Goal: Task Accomplishment & Management: Complete application form

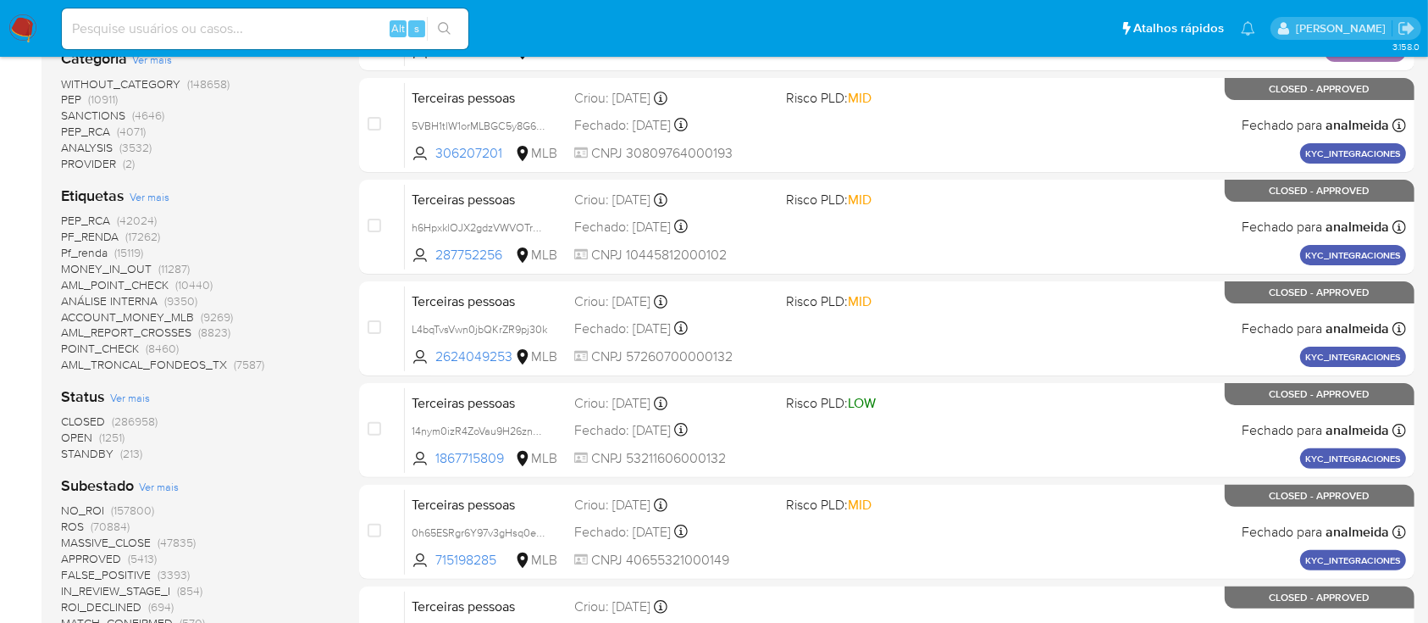
scroll to position [452, 0]
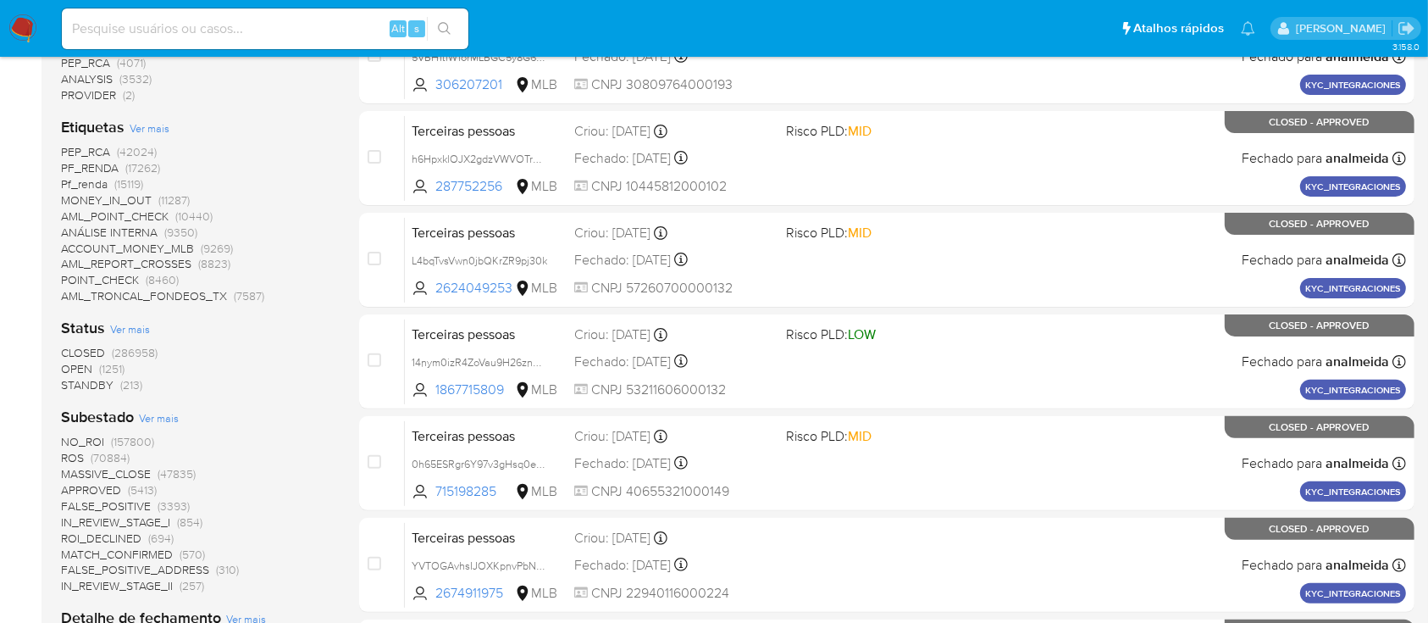
click at [94, 363] on span "OPEN (1251)" at bounding box center [93, 369] width 64 height 16
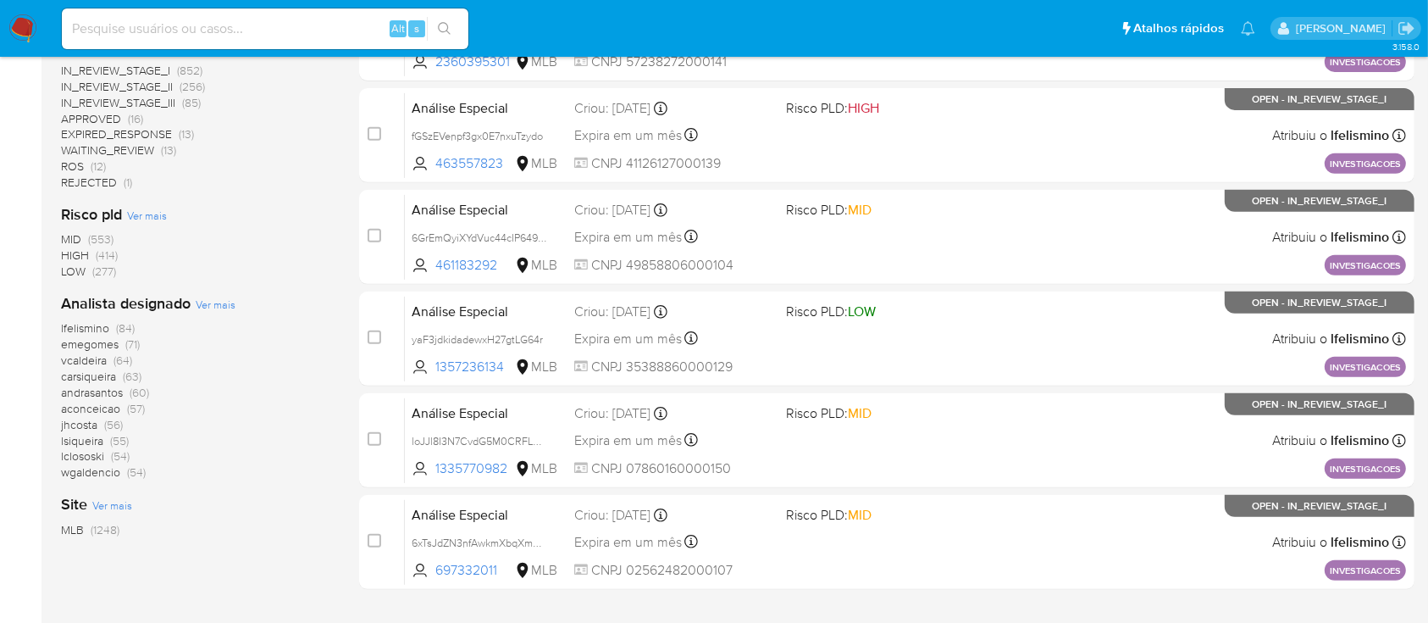
scroll to position [564, 0]
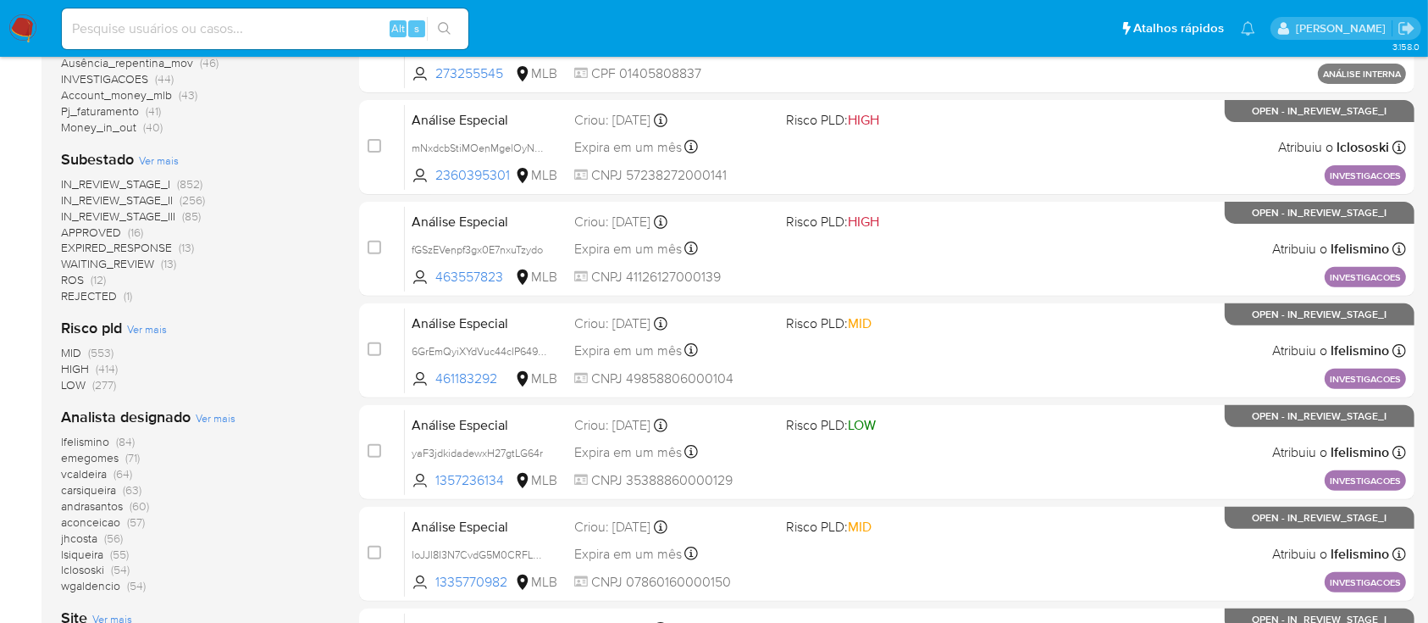
click at [97, 275] on span "(12)" at bounding box center [98, 279] width 15 height 17
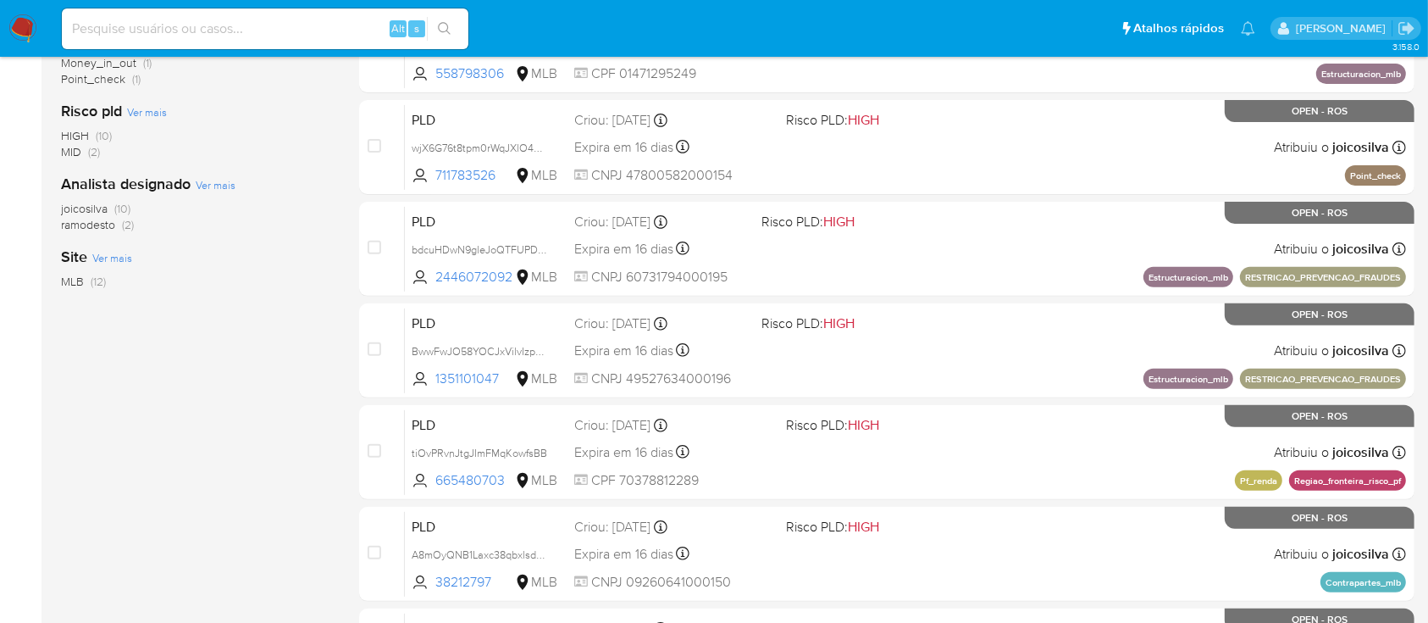
click at [123, 207] on span "(10)" at bounding box center [122, 208] width 16 height 17
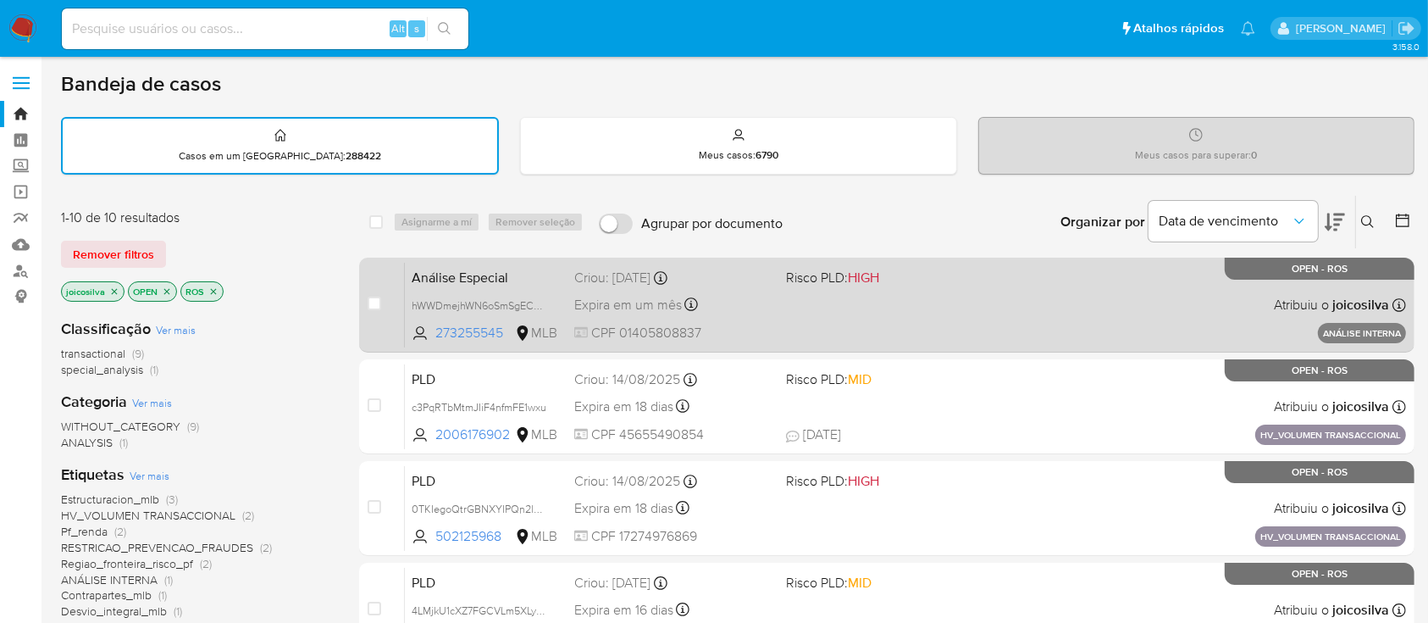
click at [854, 280] on span "HIGH" at bounding box center [863, 277] width 31 height 19
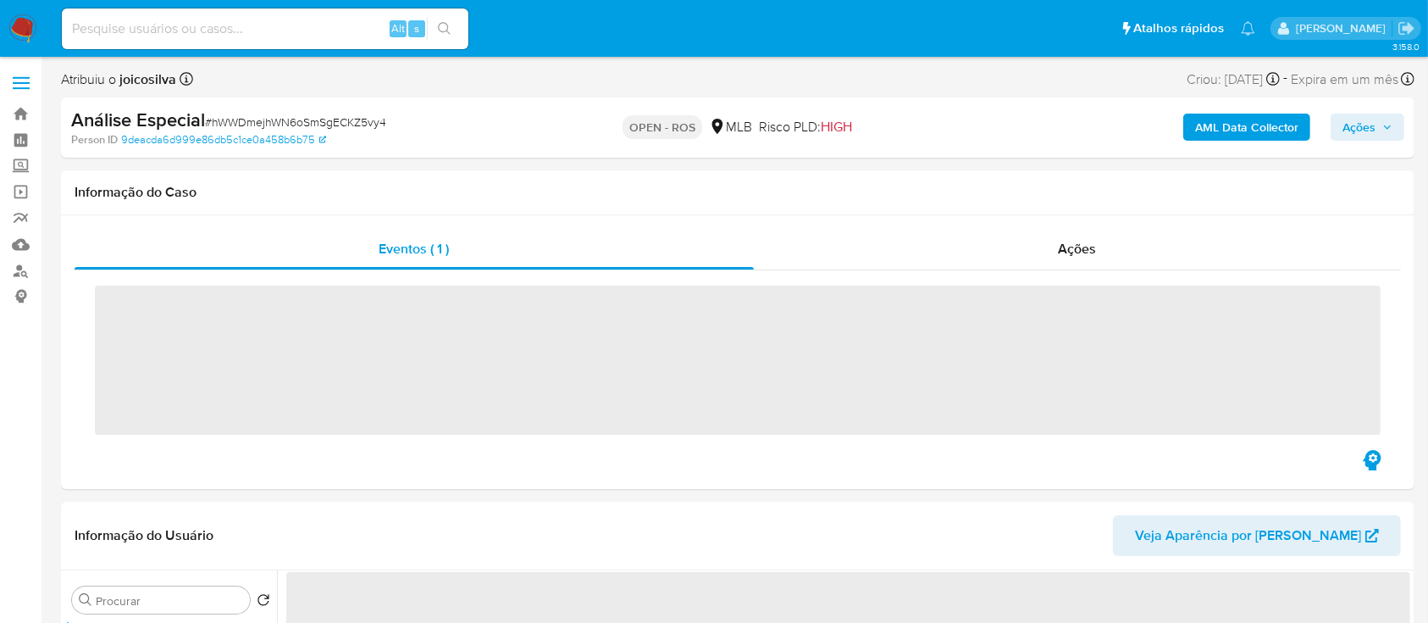
click at [286, 119] on span "# hWWDmejhWN6oSmSgECKZ5vy4" at bounding box center [295, 122] width 181 height 17
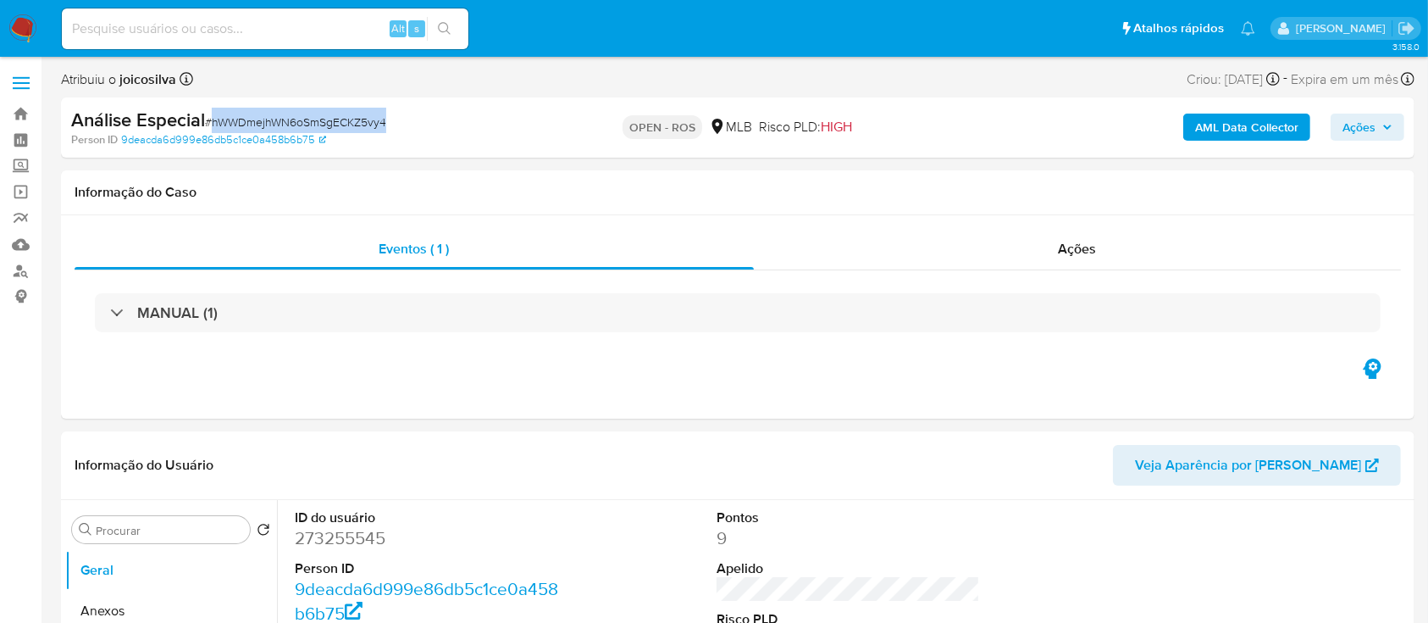
copy span "hWWDmejhWN6oSmSgECKZ5vy4"
select select "10"
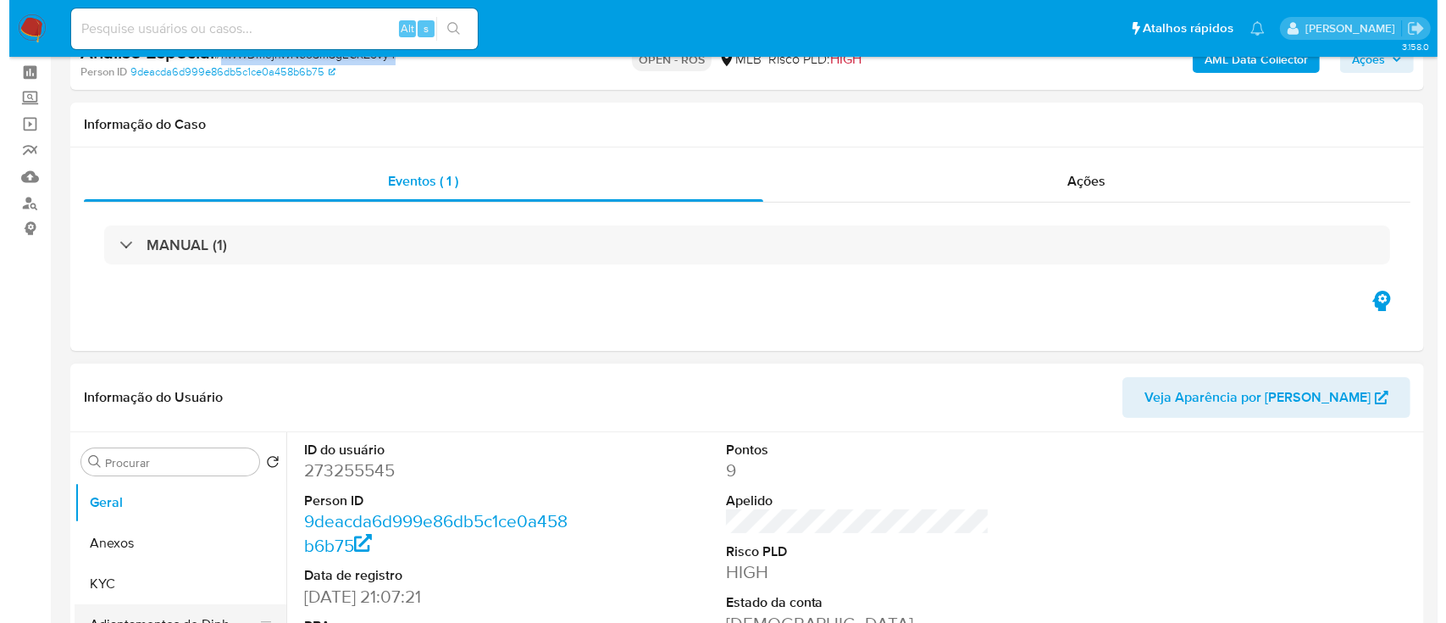
scroll to position [225, 0]
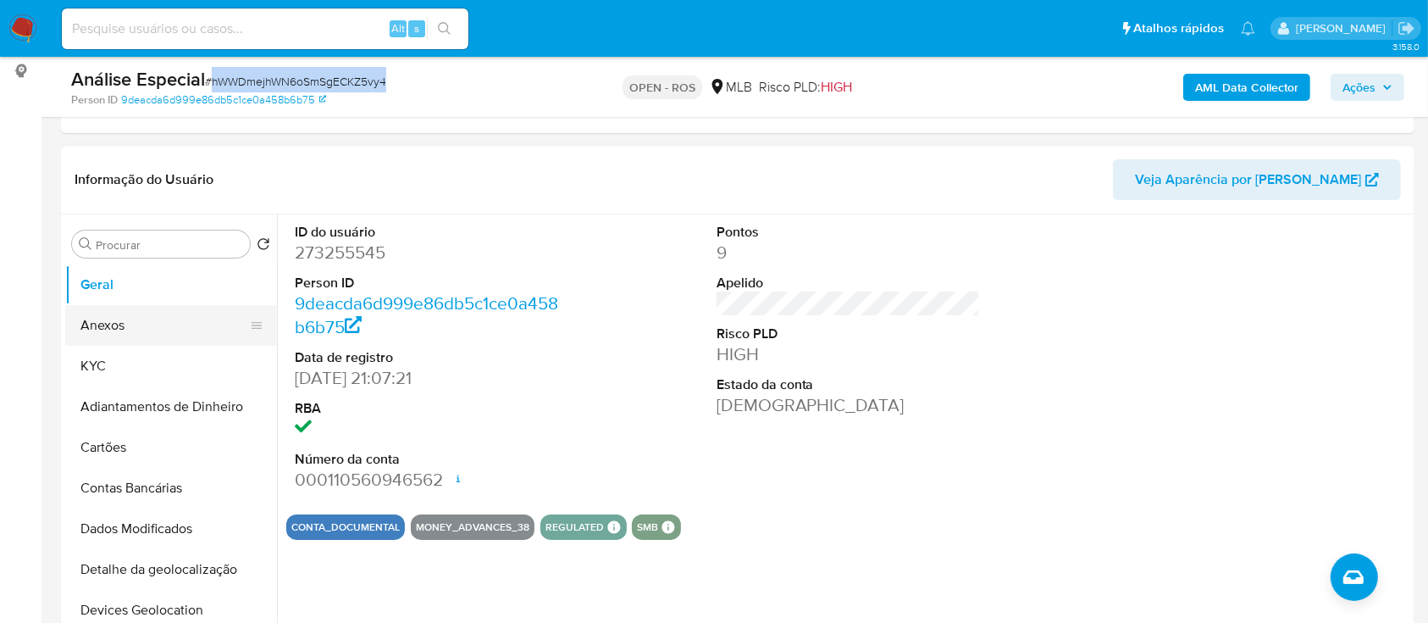
click at [113, 316] on button "Anexos" at bounding box center [164, 325] width 198 height 41
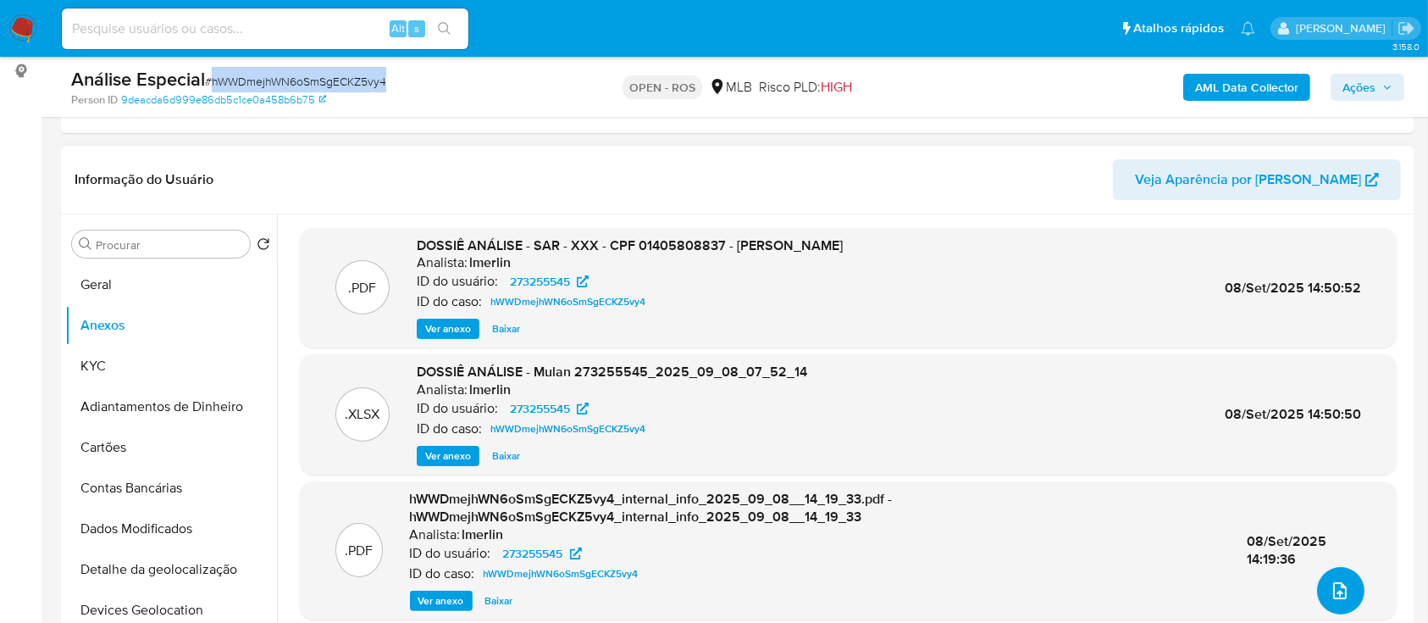
click at [1333, 584] on icon "upload-file" at bounding box center [1340, 590] width 20 height 20
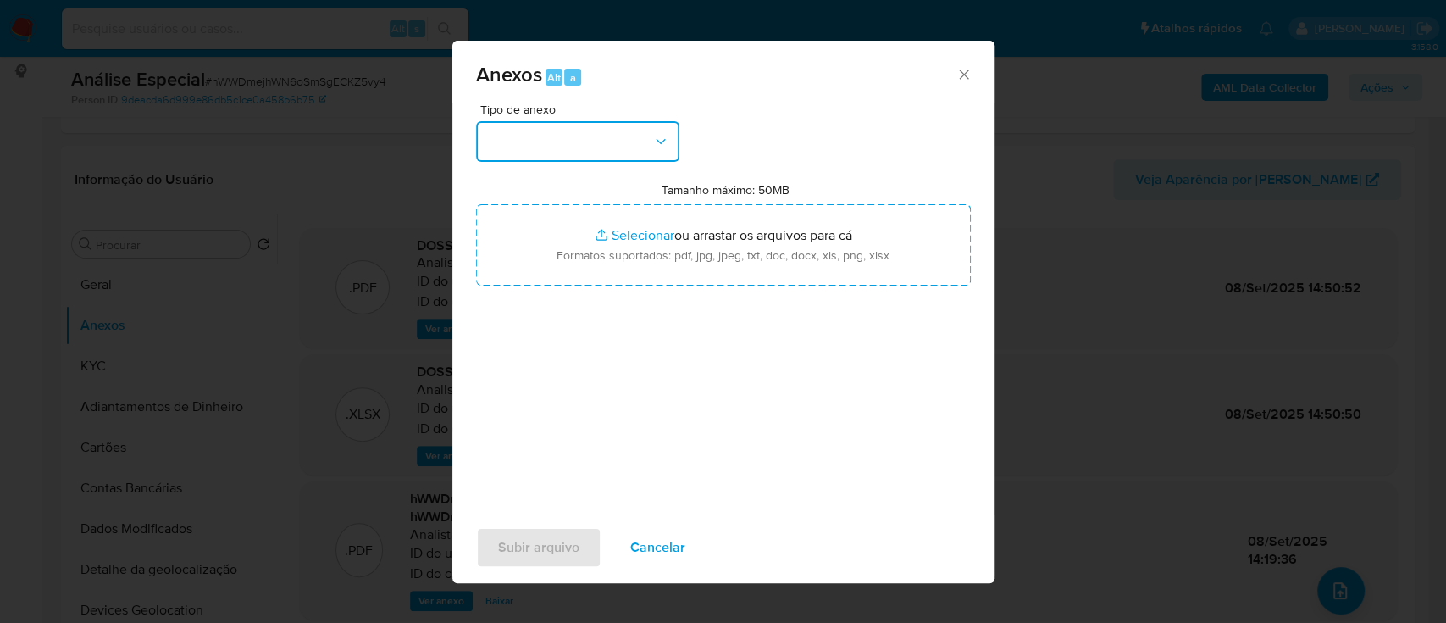
click at [639, 130] on button "button" at bounding box center [577, 141] width 203 height 41
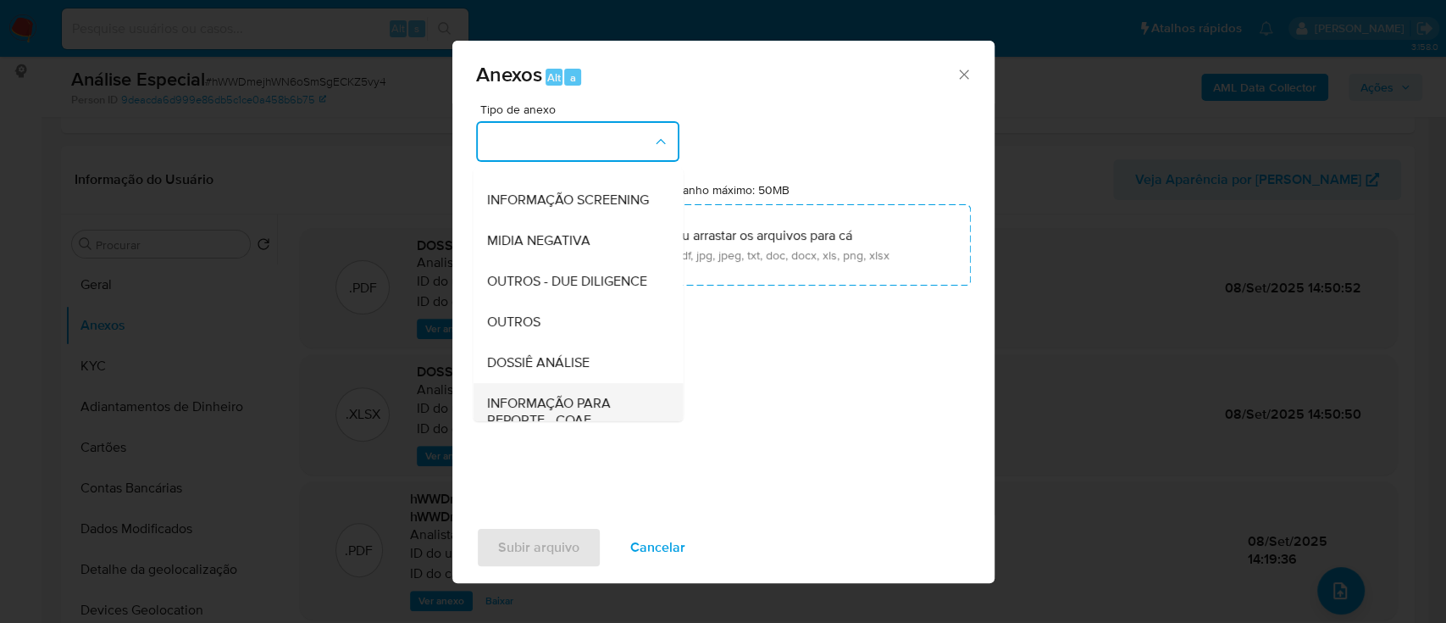
scroll to position [260, 0]
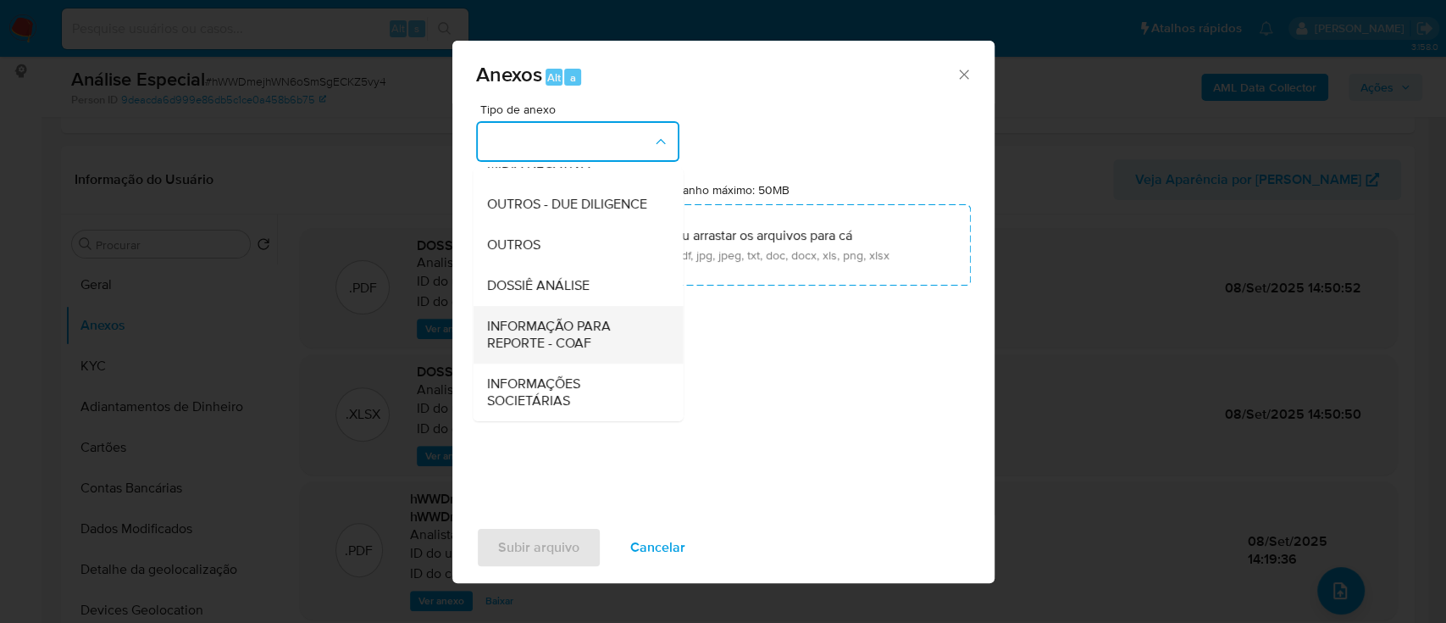
click at [576, 340] on span "INFORMAÇÃO PARA REPORTE - COAF" at bounding box center [572, 335] width 173 height 34
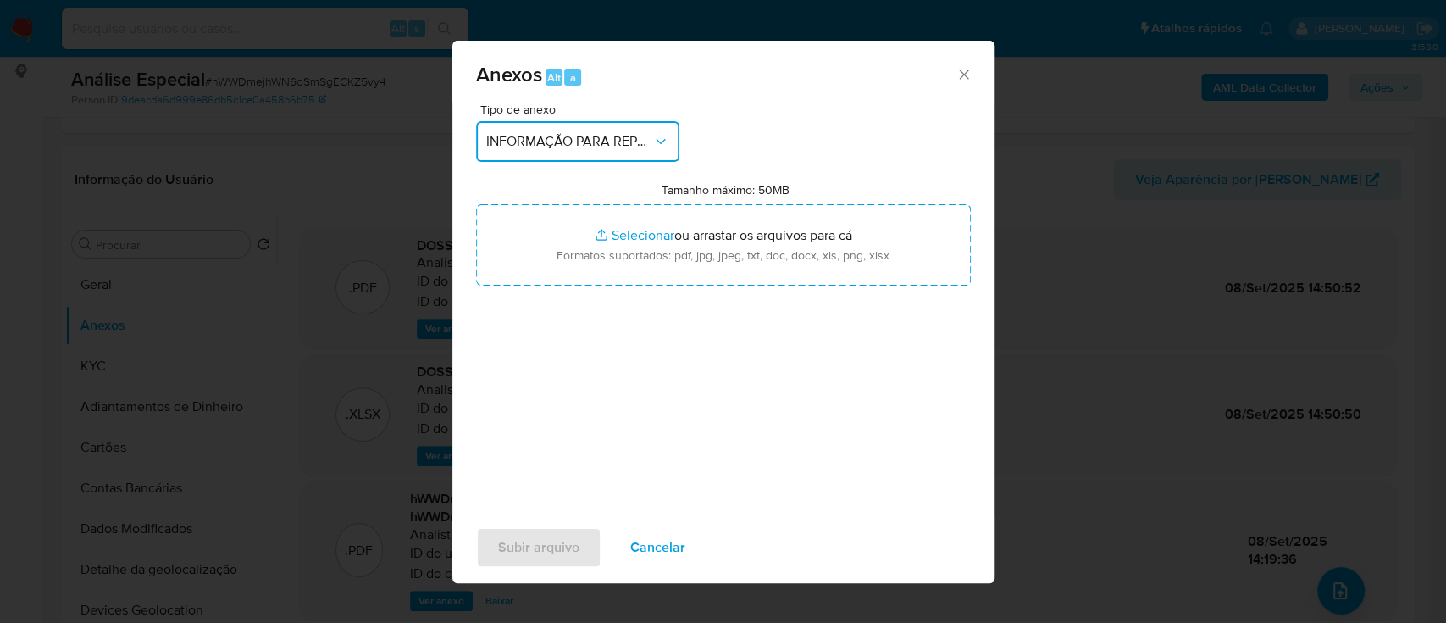
click at [592, 154] on button "INFORMAÇÃO PARA REPORTE - COAF" at bounding box center [577, 141] width 203 height 41
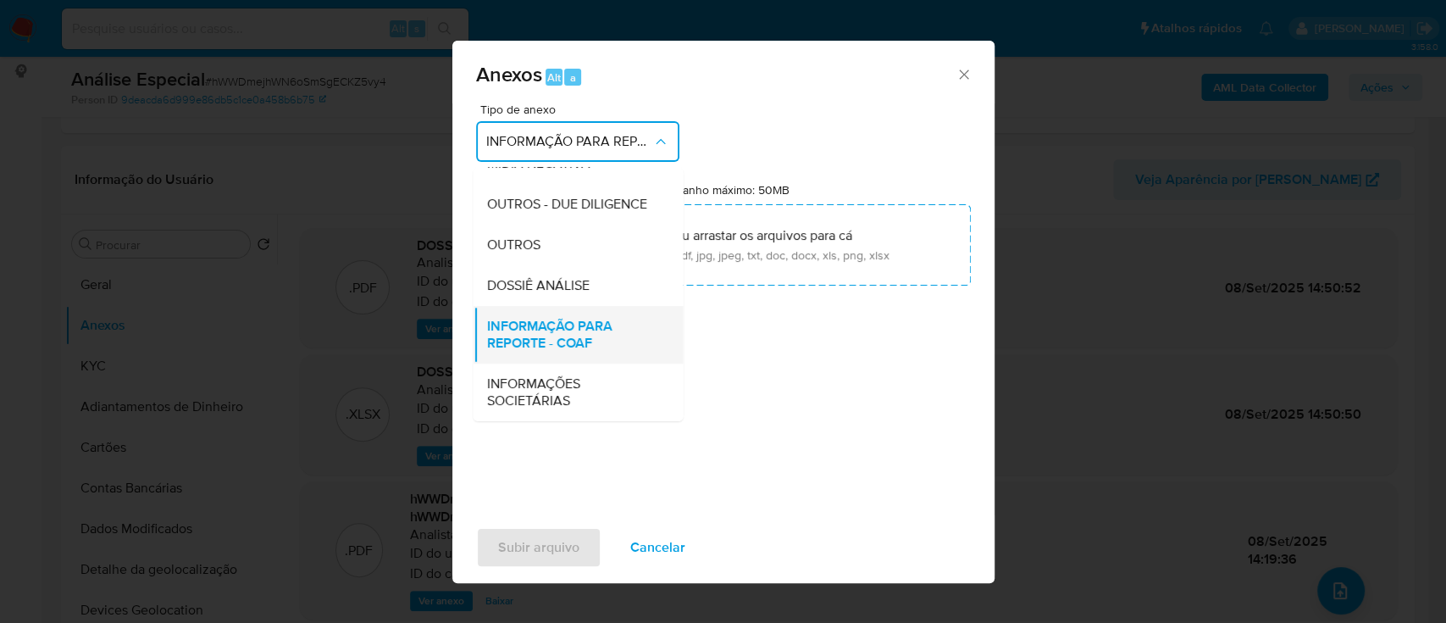
click at [580, 330] on span "INFORMAÇÃO PARA REPORTE - COAF" at bounding box center [572, 335] width 173 height 34
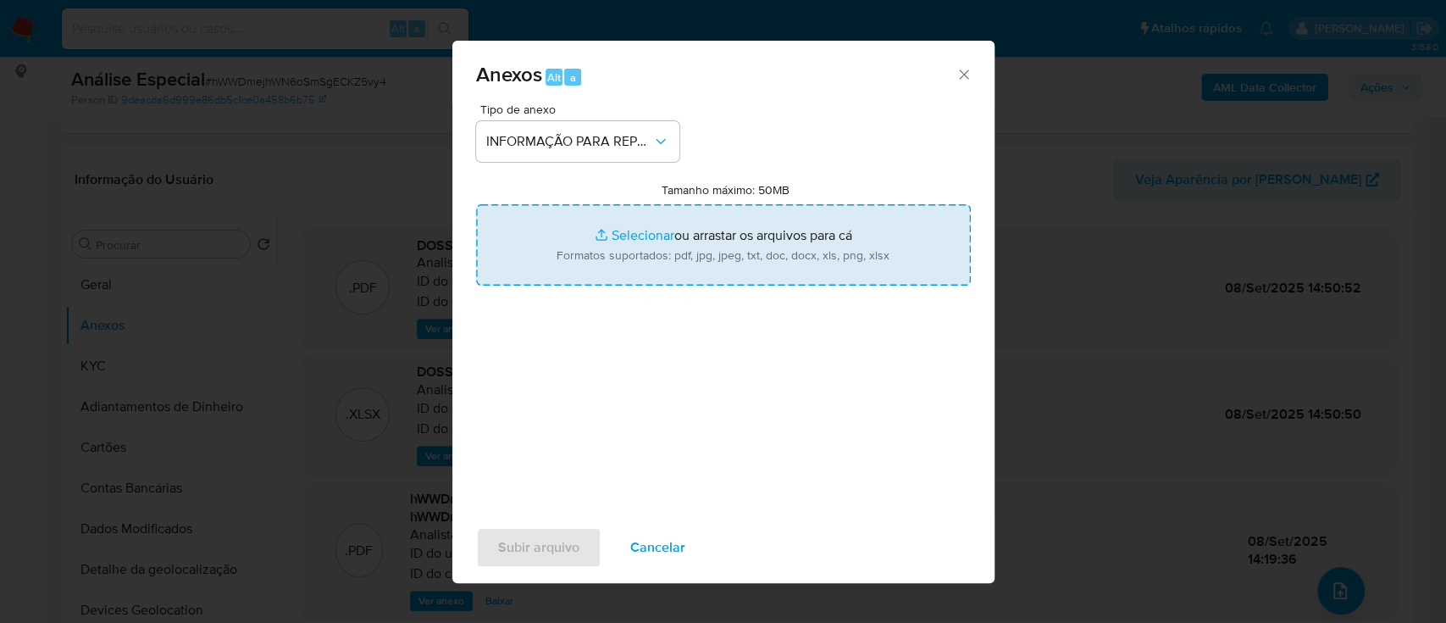
type input "C:\fakepath\SAR - hWWDmejhWN6oSmSgECKZ5vy4 - CPF 01405808837 - [PERSON_NAME].pdf"
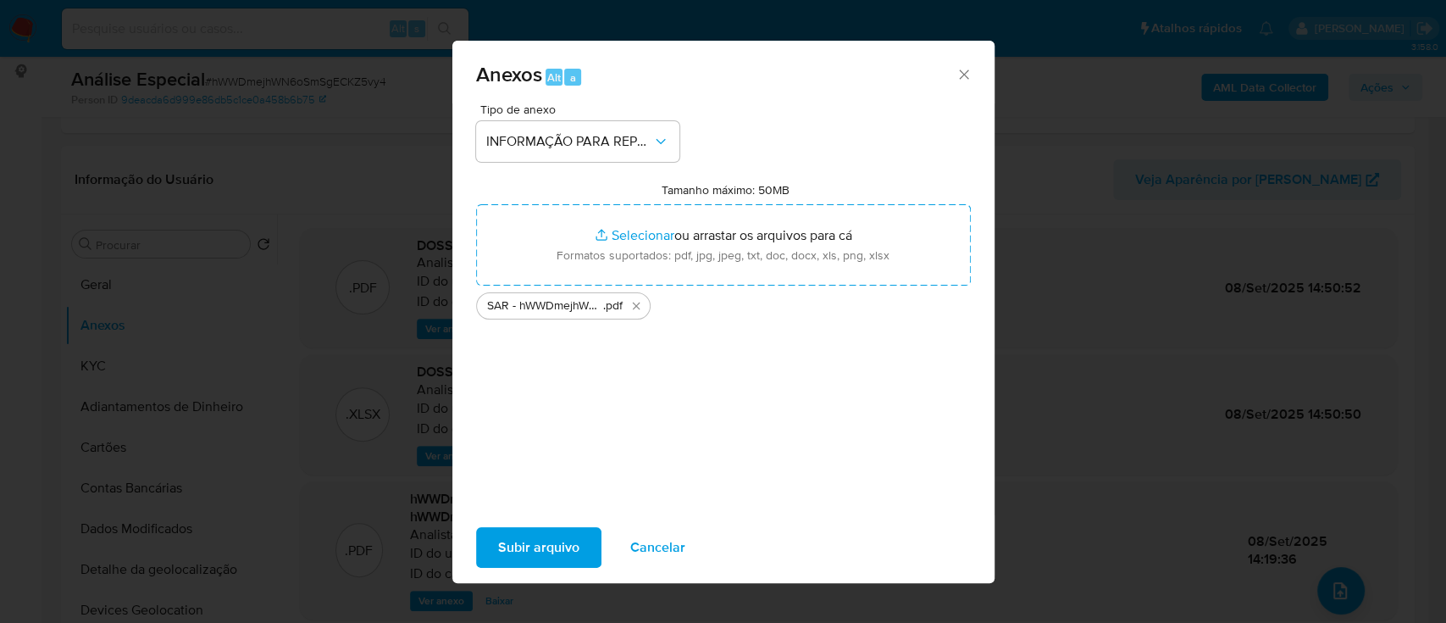
click at [525, 552] on span "Subir arquivo" at bounding box center [538, 547] width 81 height 37
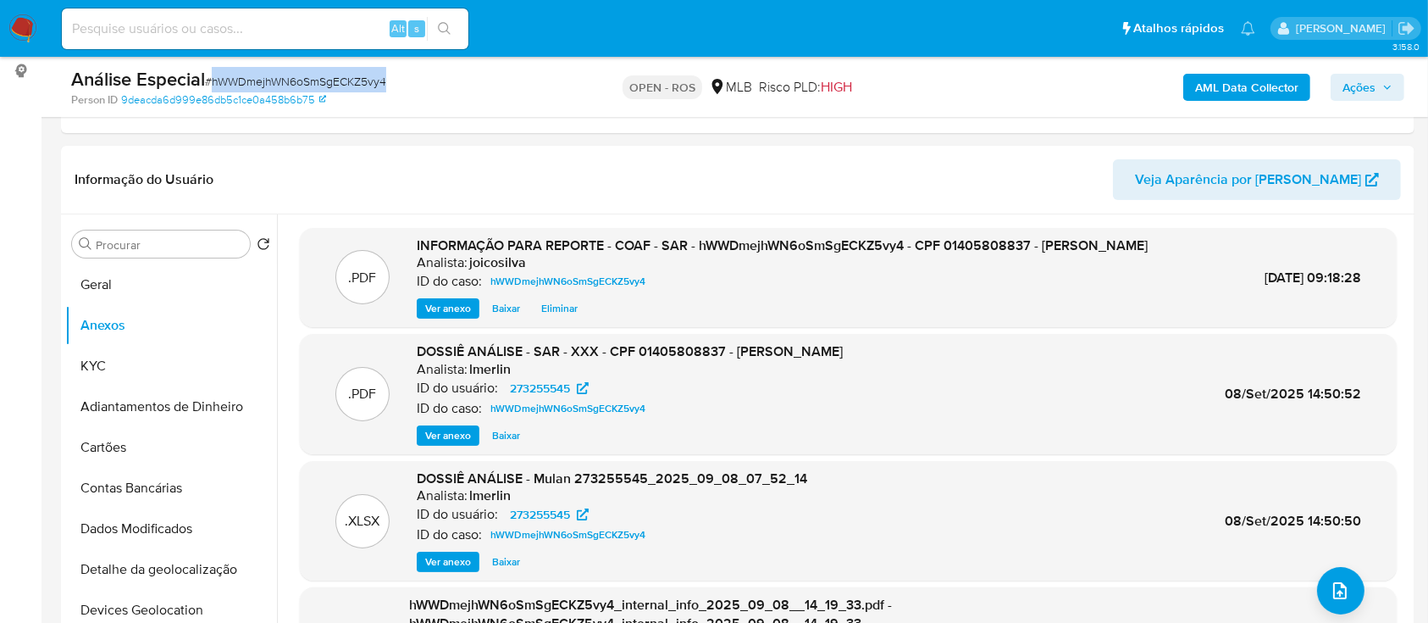
click at [1350, 91] on span "Ações" at bounding box center [1359, 87] width 33 height 27
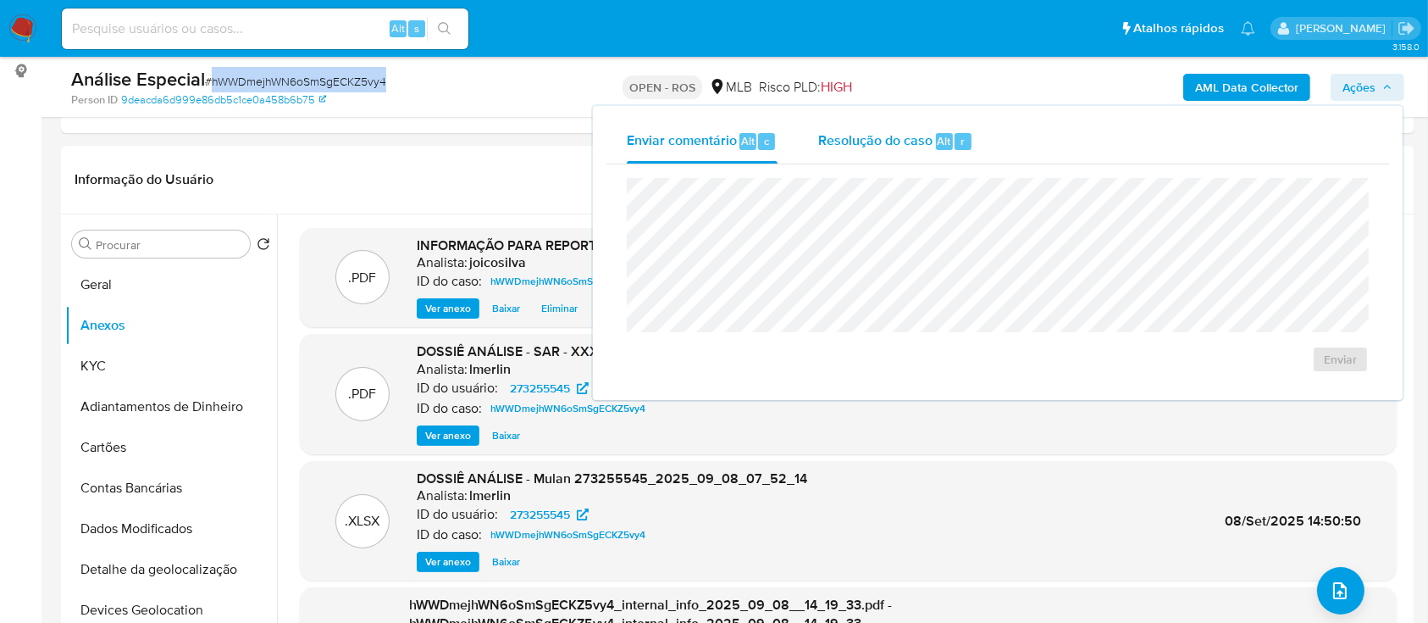
click at [888, 141] on span "Resolução do caso" at bounding box center [875, 139] width 114 height 19
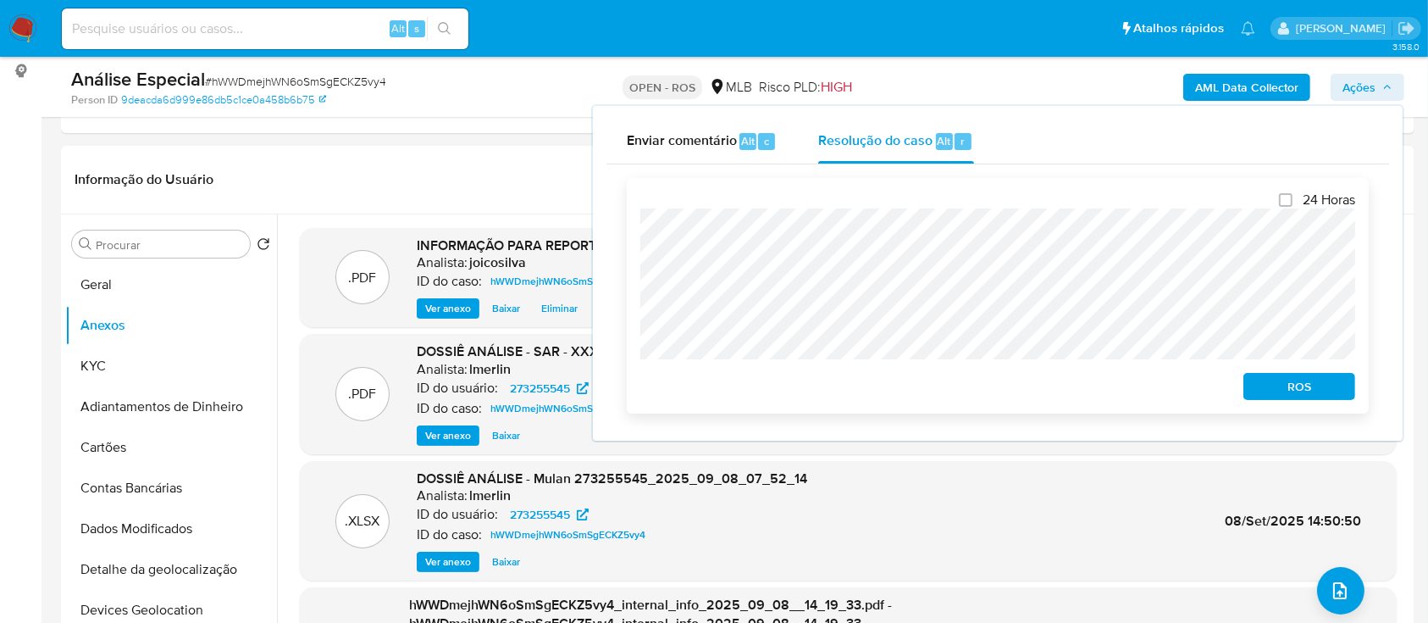
click at [627, 219] on div "24 Horas ROS" at bounding box center [998, 296] width 742 height 236
click at [1329, 397] on span "ROS" at bounding box center [1299, 386] width 88 height 24
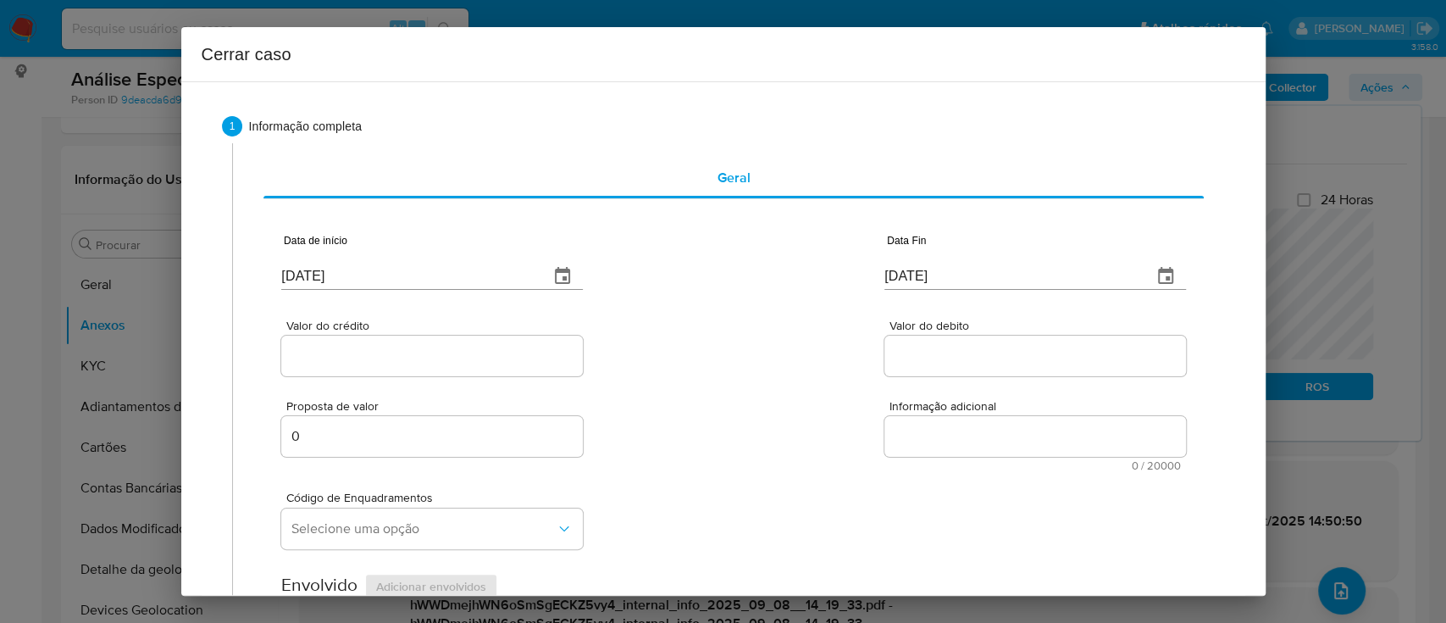
type input "[DATE]"
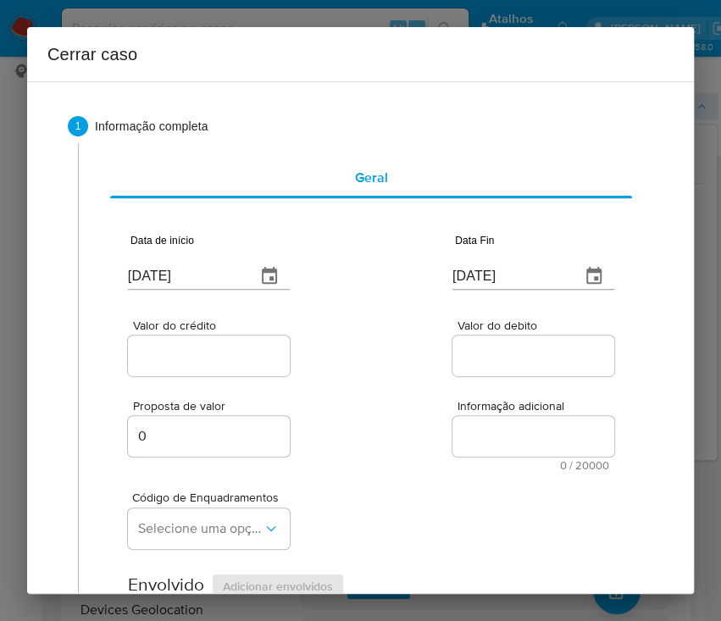
click at [165, 268] on input "[DATE]" at bounding box center [185, 276] width 114 height 27
paste input "01/07"
type input "[DATE]"
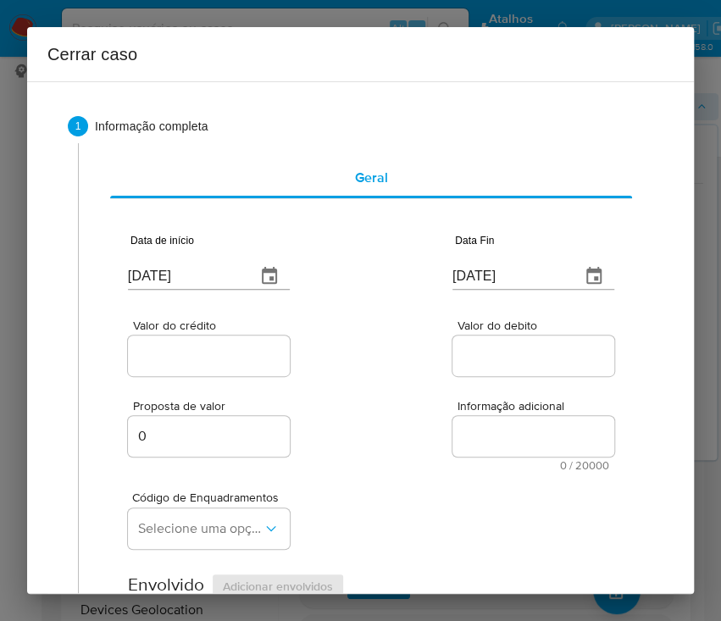
click at [500, 281] on input "[DATE]" at bounding box center [509, 276] width 114 height 27
paste input "07"
type input "[DATE]"
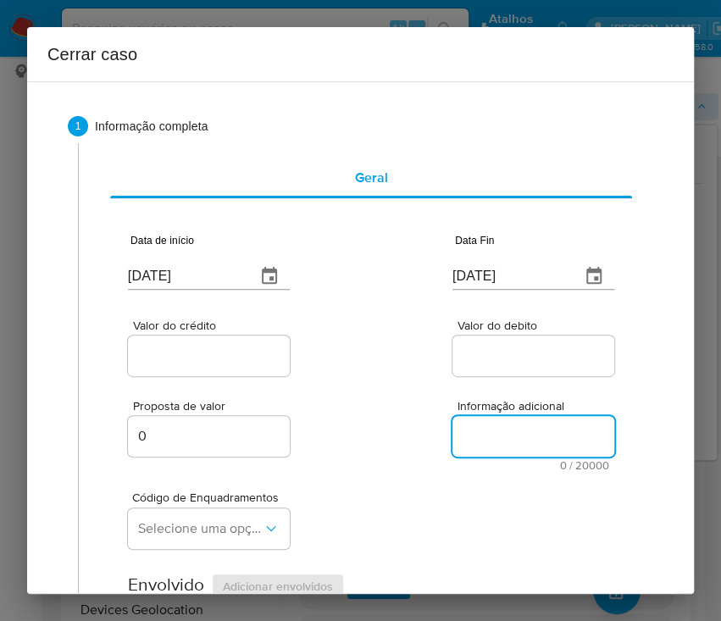
drag, startPoint x: 461, startPoint y: 424, endPoint x: 204, endPoint y: 348, distance: 267.5
click at [452, 421] on textarea "Informação adicional" at bounding box center [533, 436] width 162 height 41
click at [183, 335] on div at bounding box center [209, 355] width 162 height 41
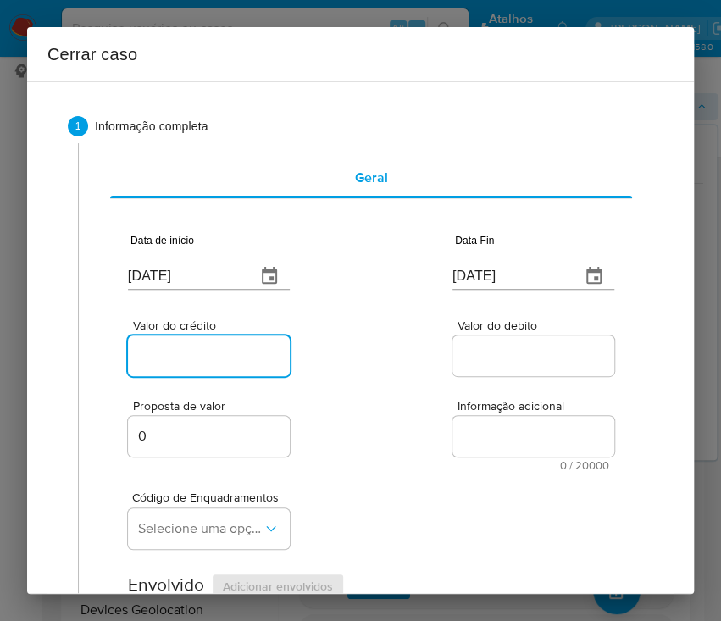
drag, startPoint x: 183, startPoint y: 352, endPoint x: 89, endPoint y: 396, distance: 103.8
click at [183, 352] on input "Valor do crédito" at bounding box center [211, 356] width 166 height 22
click at [180, 350] on input "Valor do crédito" at bounding box center [211, 356] width 166 height 22
paste input "R$756.602"
type input "R$756.602"
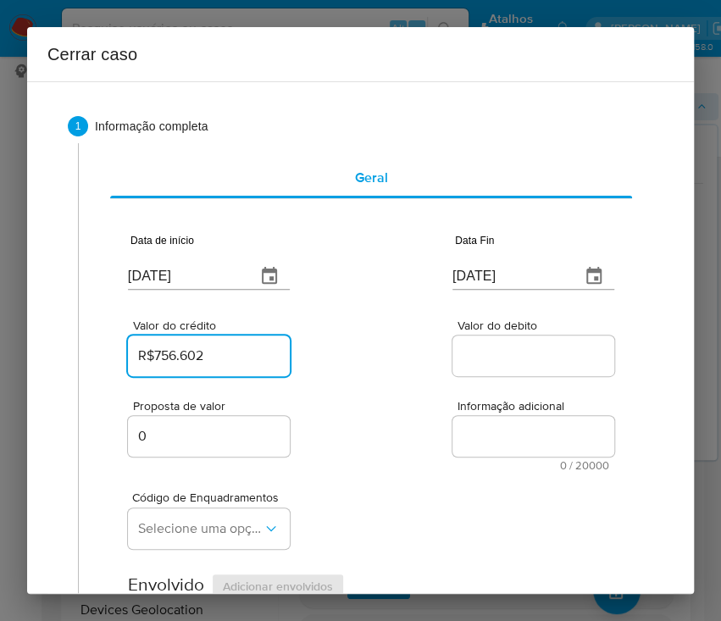
click at [427, 405] on div "Proposta de valor 0 Informação adicional 0 / 20000 20000 caracteres restantes" at bounding box center [371, 425] width 486 height 91
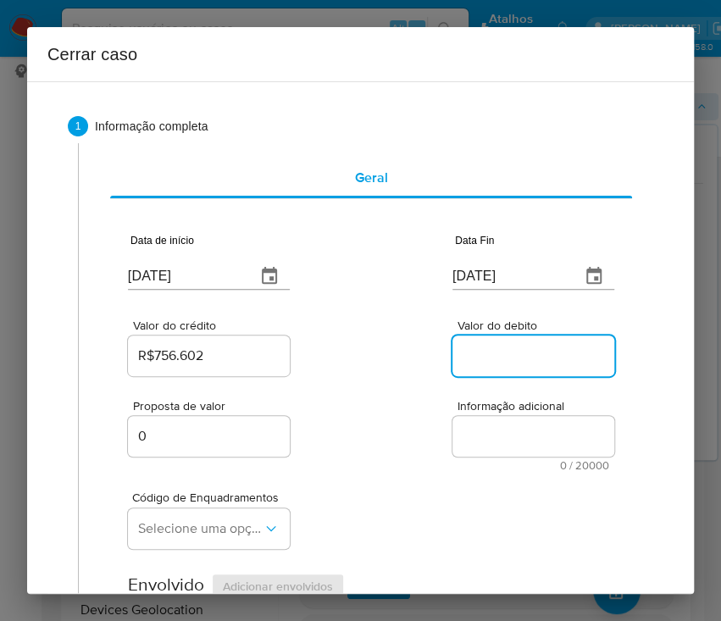
click at [510, 359] on input "Valor do debito" at bounding box center [535, 356] width 166 height 22
paste input "R$593.189"
type input "R$593.189"
click at [359, 479] on div "Código de Enquadramentos Selecione uma opção" at bounding box center [371, 513] width 486 height 85
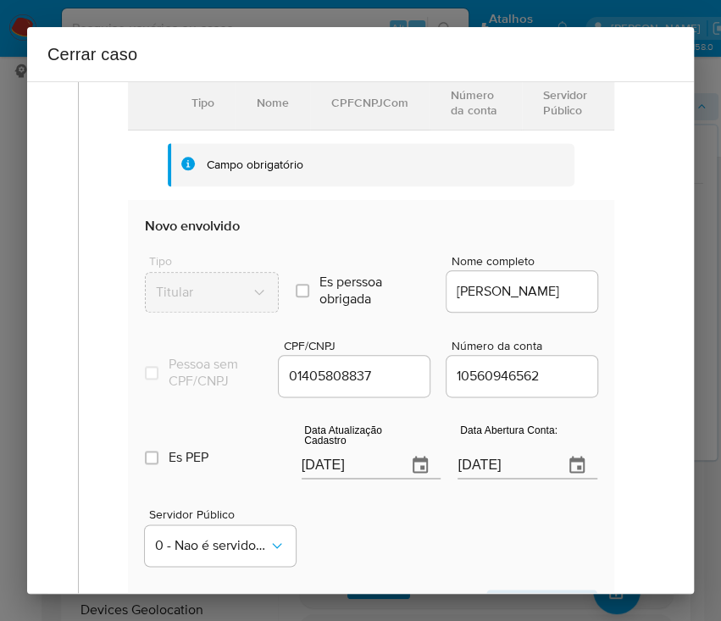
scroll to position [564, 0]
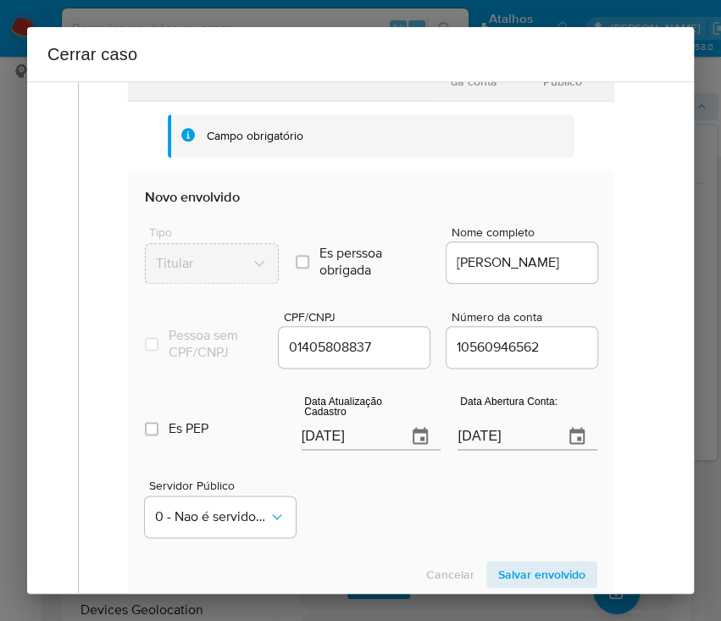
click at [345, 450] on input "[DATE]" at bounding box center [348, 436] width 92 height 27
paste input "07/08"
type input "[DATE]"
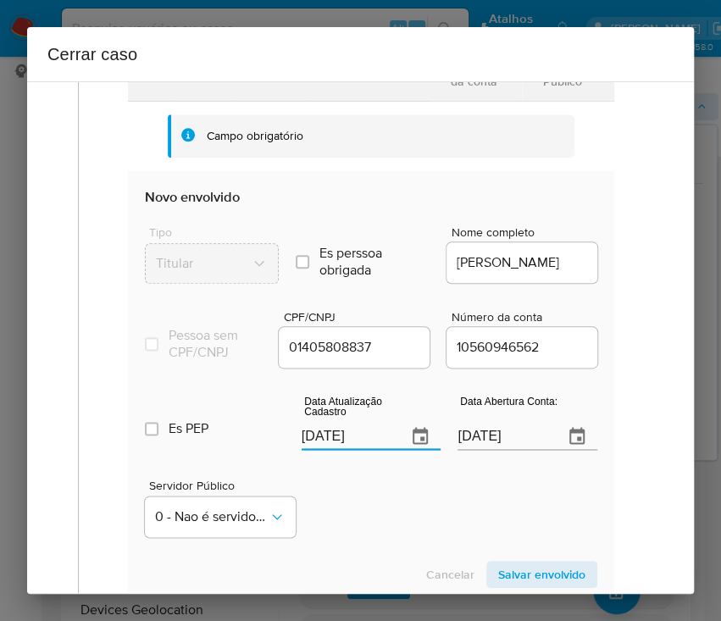
click at [364, 544] on div "Servidor Público 0 - Nao é servidor/[PERSON_NAME] possui informacao" at bounding box center [371, 501] width 452 height 85
click at [474, 447] on input "[DATE]" at bounding box center [503, 436] width 92 height 27
click at [449, 539] on div "Servidor Público 0 - Nao é servidor/[PERSON_NAME] possui informacao" at bounding box center [371, 501] width 452 height 85
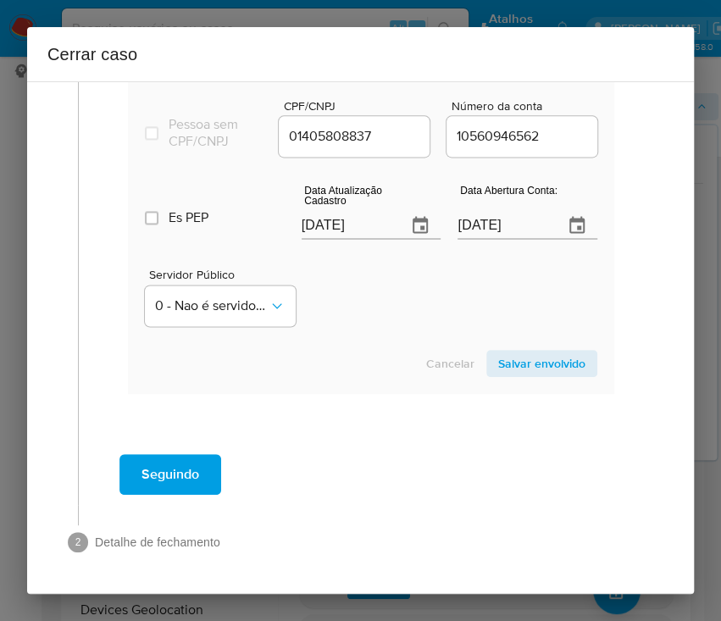
click at [502, 367] on span "Salvar envolvido" at bounding box center [541, 364] width 87 height 24
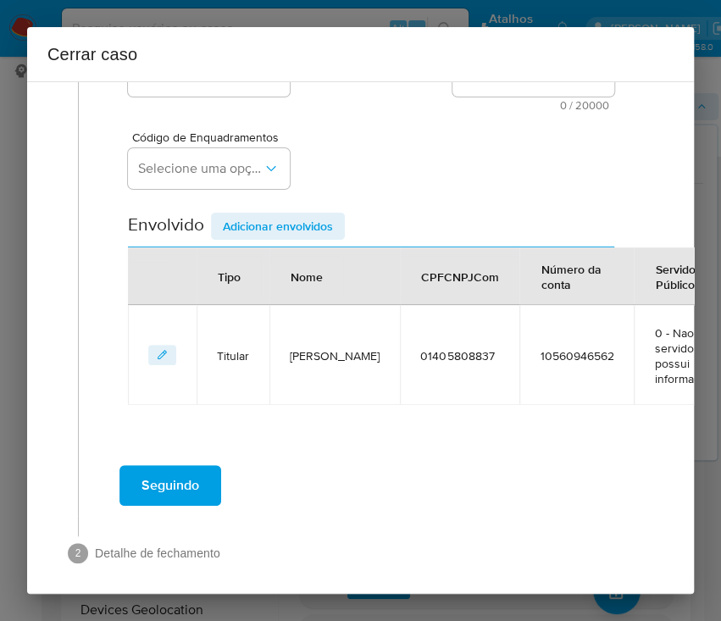
scroll to position [387, 0]
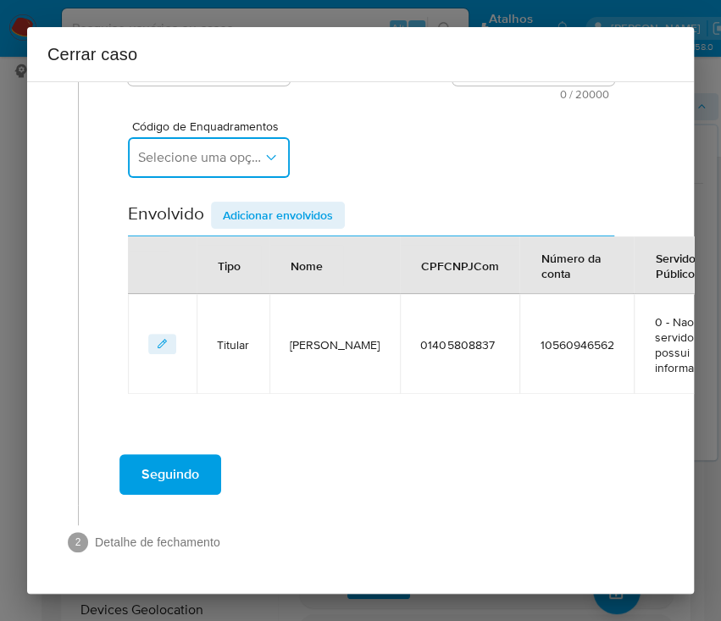
click at [175, 149] on button "Selecione uma opção" at bounding box center [209, 157] width 162 height 41
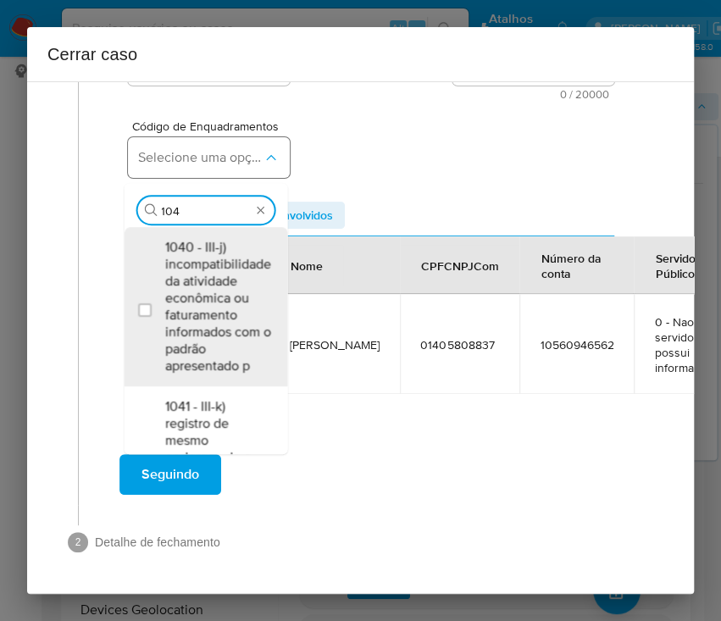
type input "1045"
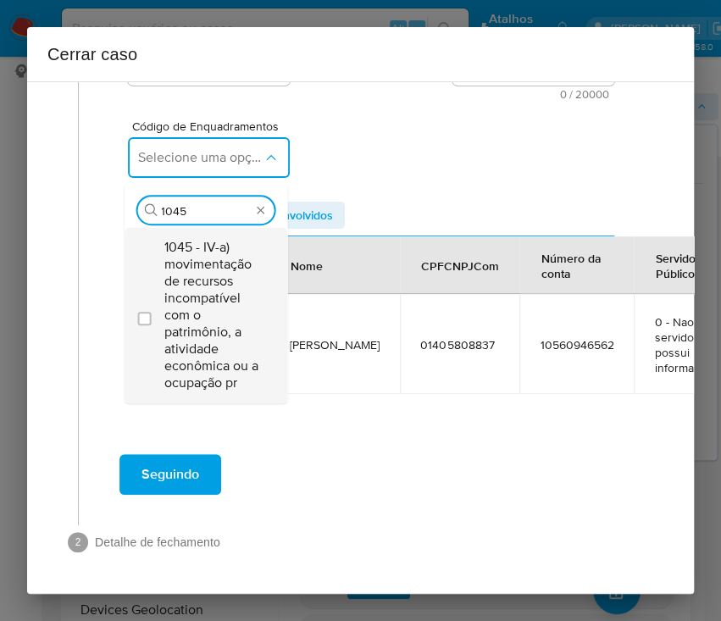
click at [199, 295] on span "1045 - IV-a) movimentação de recursos incompatível com o patrimônio, a atividad…" at bounding box center [213, 315] width 99 height 152
checkbox input "true"
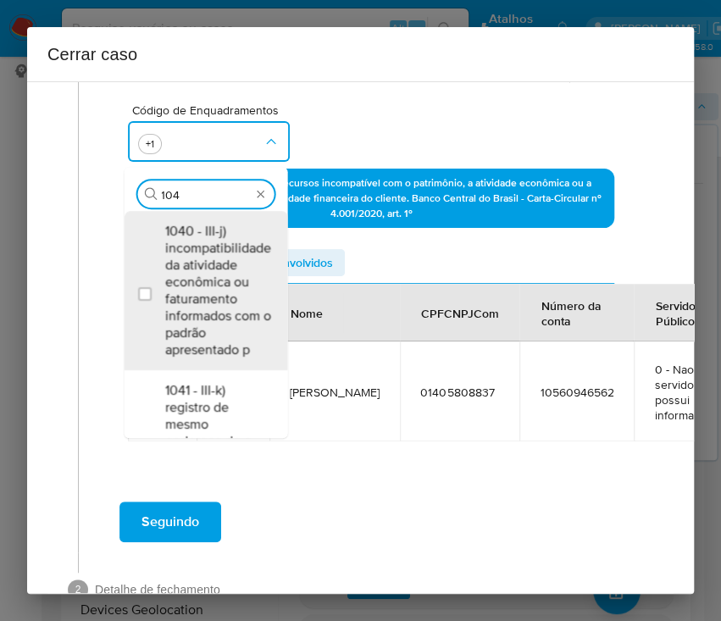
scroll to position [0, 0]
type input "1047"
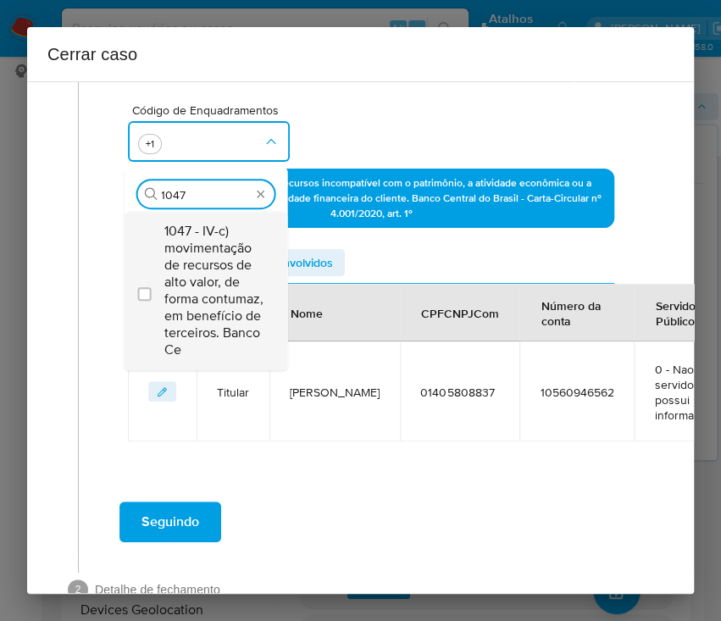
click at [241, 268] on span "1047 - IV-c) movimentação de recursos de alto valor, de forma contumaz, em bene…" at bounding box center [213, 291] width 99 height 136
checkbox input "true"
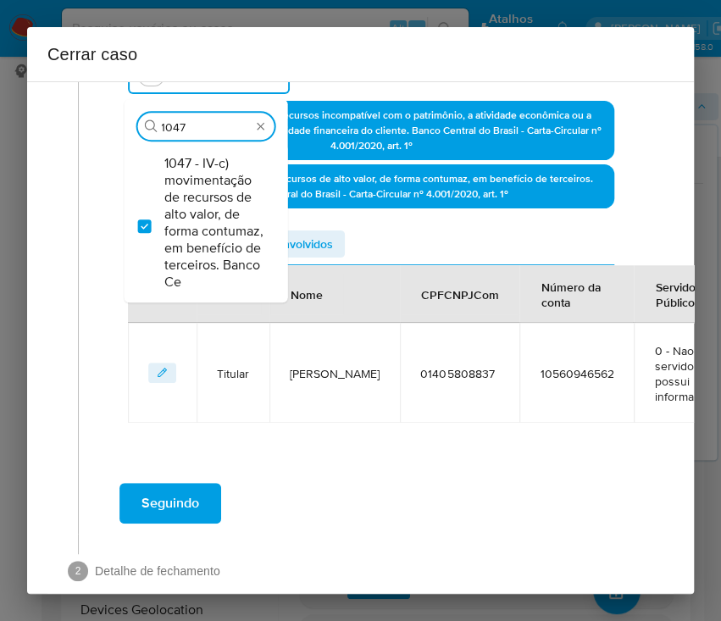
scroll to position [499, 0]
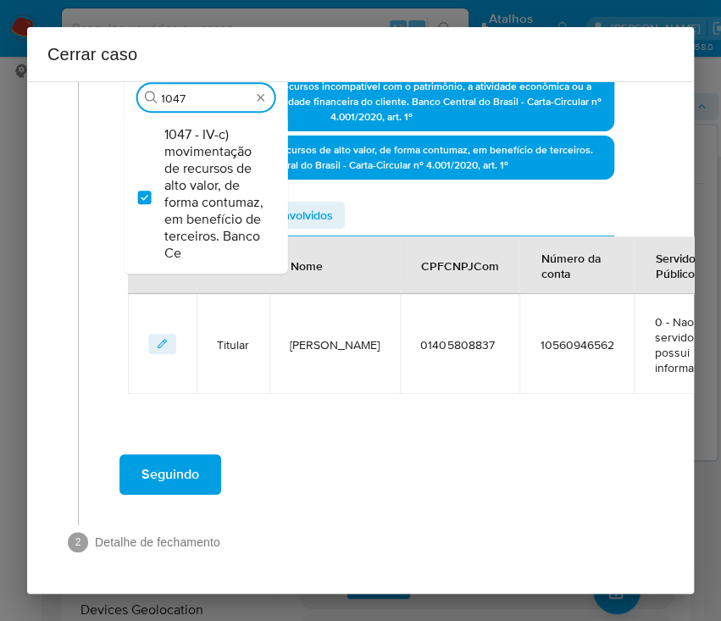
type input "1047"
click at [325, 205] on span "Adicionar envolvidos" at bounding box center [278, 215] width 110 height 24
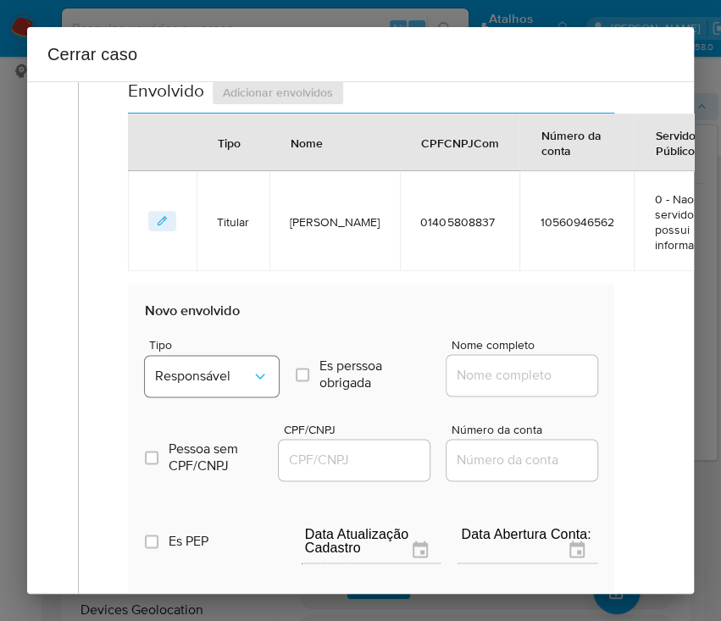
scroll to position [725, 0]
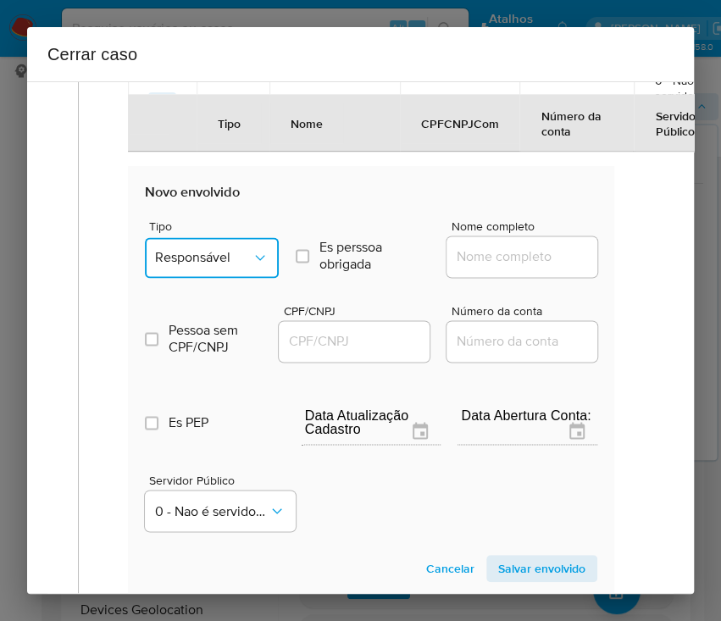
click at [214, 242] on button "Responsável" at bounding box center [212, 257] width 134 height 41
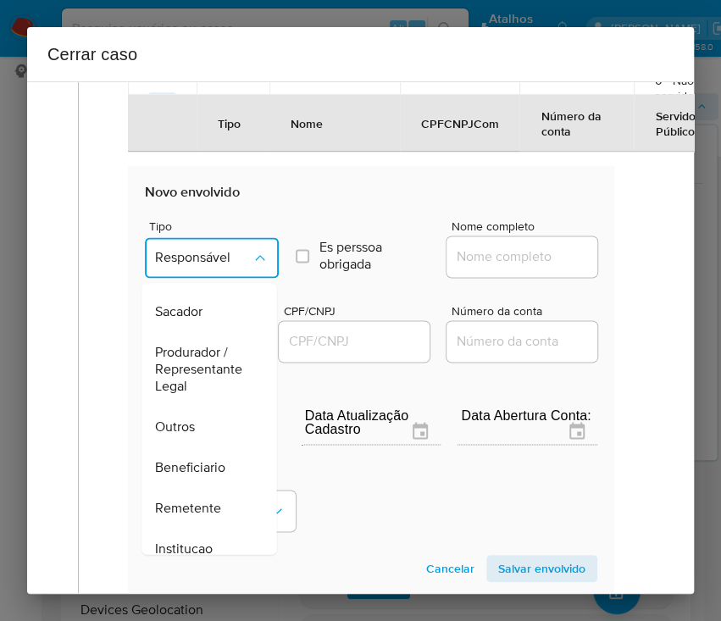
scroll to position [225, 0]
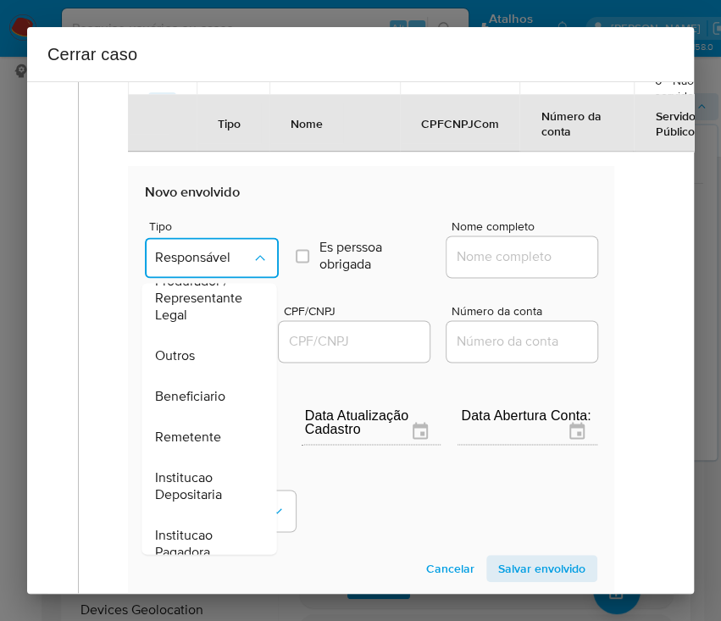
drag, startPoint x: 201, startPoint y: 396, endPoint x: 366, endPoint y: 341, distance: 174.4
click at [201, 396] on span "Beneficiario" at bounding box center [190, 396] width 70 height 17
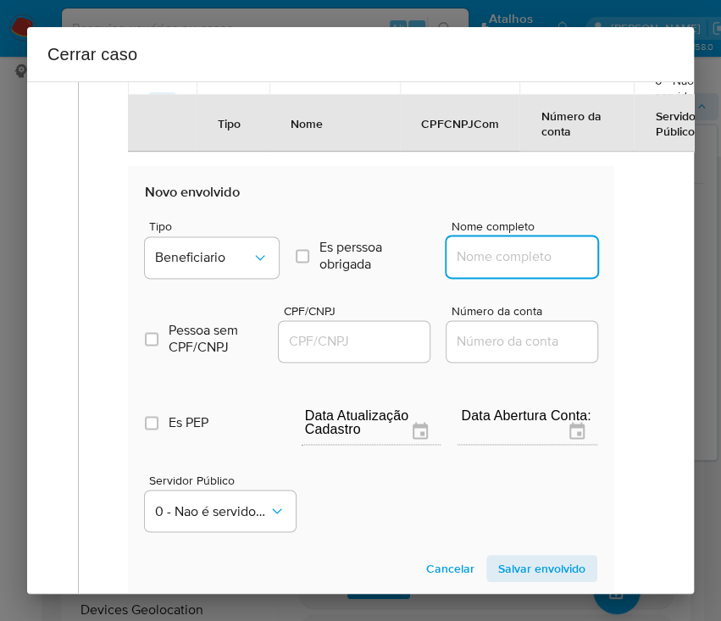
click at [504, 252] on input "Nome completo" at bounding box center [529, 257] width 166 height 22
paste input "Compliance Intermediacoes Ltda, 50868917000180"
click at [471, 259] on input "Compliance Intermediacoes Ltda, 50868917000180" at bounding box center [529, 257] width 166 height 22
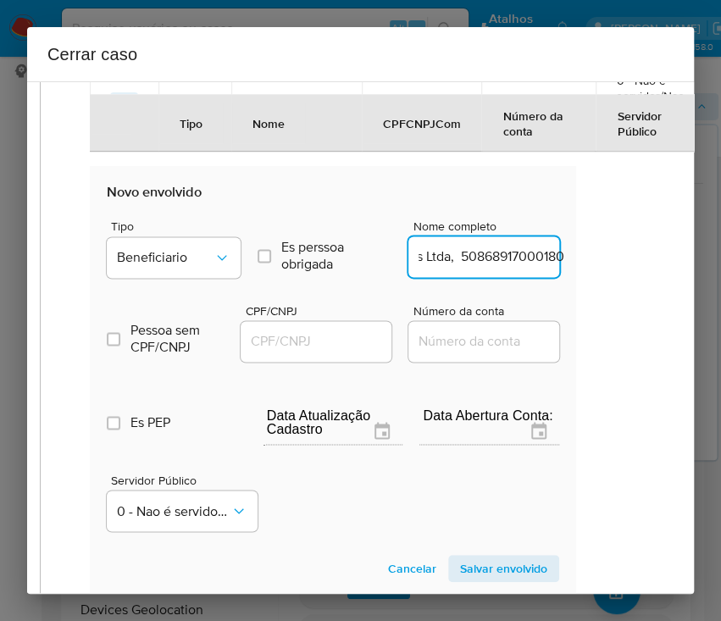
drag, startPoint x: 471, startPoint y: 259, endPoint x: 672, endPoint y: 264, distance: 200.8
click at [672, 264] on div "1 Informação completa Geral Data de início [DATE] Data Fin [DATE] Valor do créd…" at bounding box center [360, 337] width 667 height 513
type input "Compliance Intermediacoes Ltda"
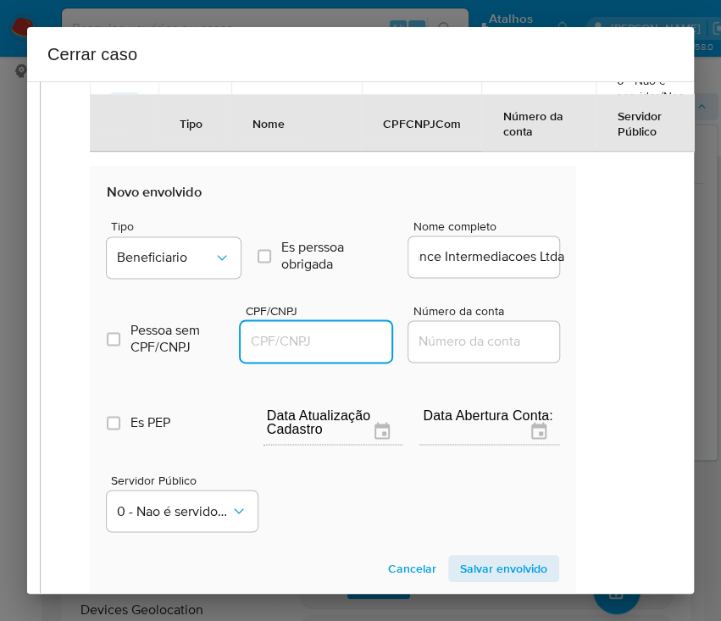
scroll to position [0, 0]
click at [346, 334] on input "CPF/CNPJ" at bounding box center [324, 341] width 166 height 22
paste input "50868917000180"
type input "50868917000180"
click at [460, 559] on span "Salvar envolvido" at bounding box center [503, 569] width 87 height 24
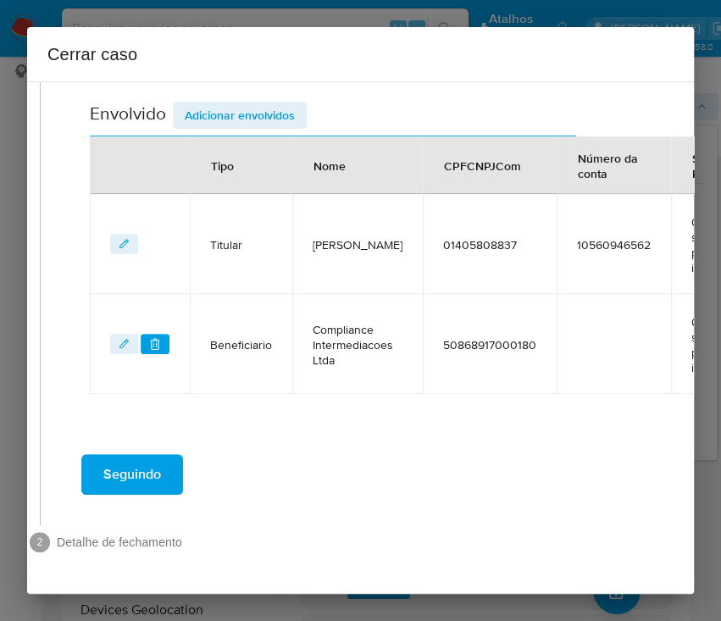
scroll to position [598, 38]
click at [292, 103] on span "Adicionar envolvidos" at bounding box center [240, 115] width 110 height 24
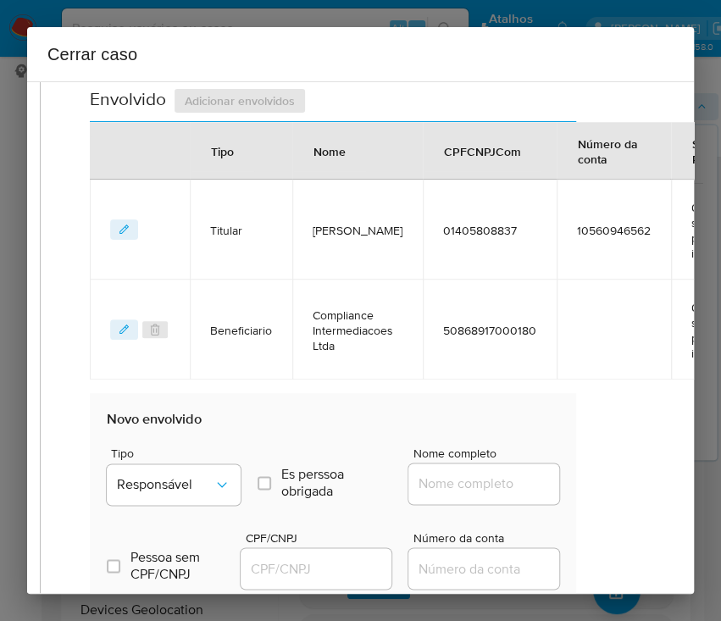
scroll to position [937, 38]
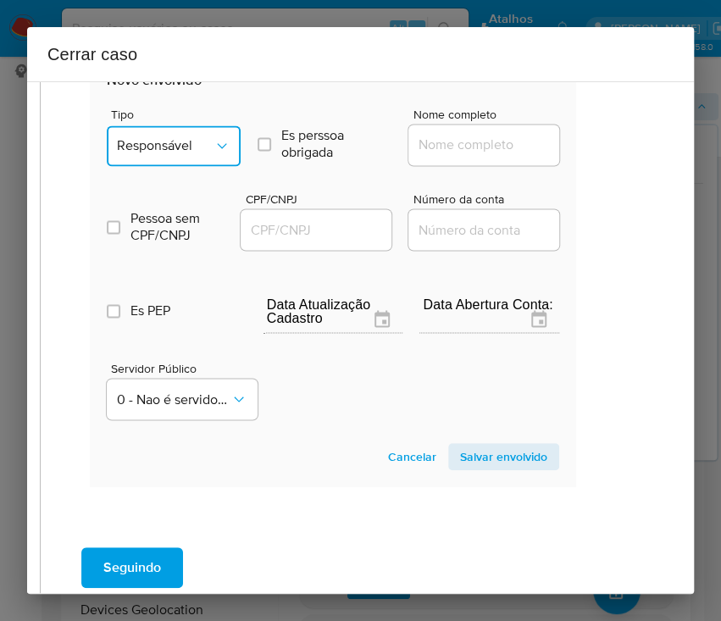
click at [190, 137] on span "Responsável" at bounding box center [165, 145] width 97 height 17
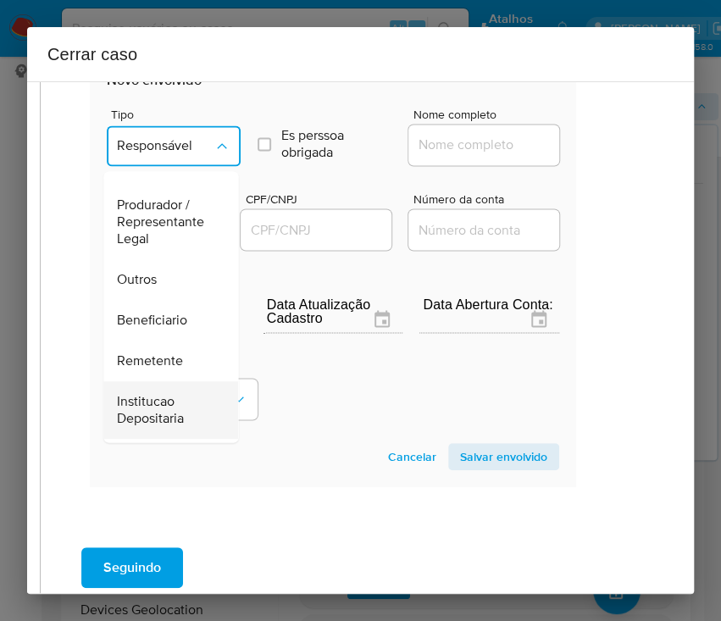
scroll to position [302, 0]
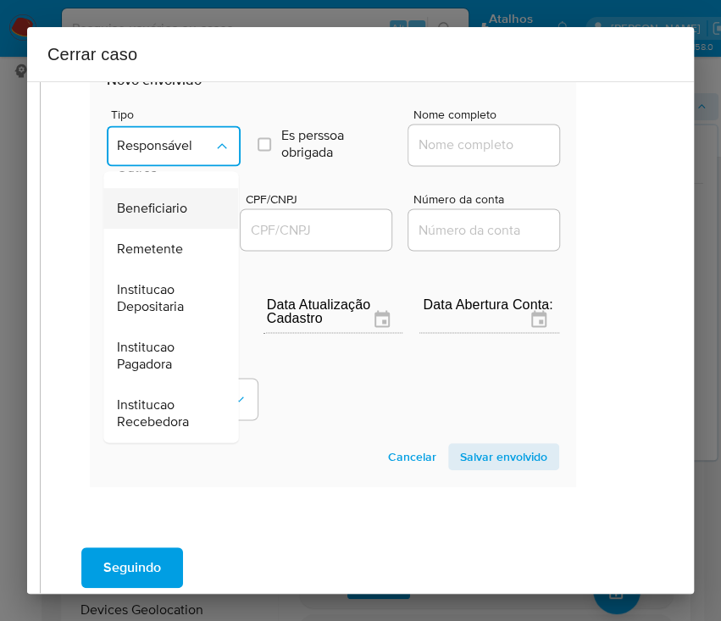
click at [169, 220] on div "Beneficiario" at bounding box center [165, 208] width 97 height 41
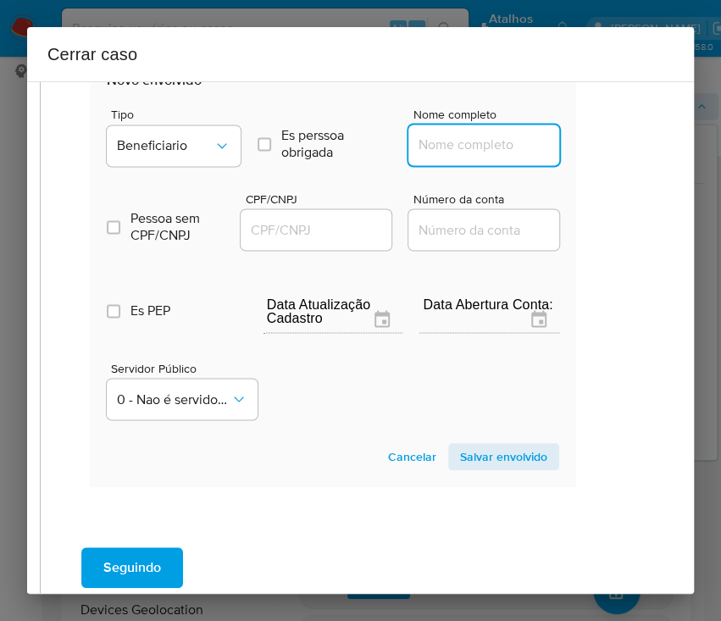
drag, startPoint x: 422, startPoint y: 139, endPoint x: 427, endPoint y: 150, distance: 12.1
click at [422, 139] on input "Nome completo" at bounding box center [491, 145] width 166 height 22
paste input "Fashion Makeup Perfumes Ltda, 05643603000125"
drag, startPoint x: 433, startPoint y: 147, endPoint x: 657, endPoint y: 152, distance: 224.5
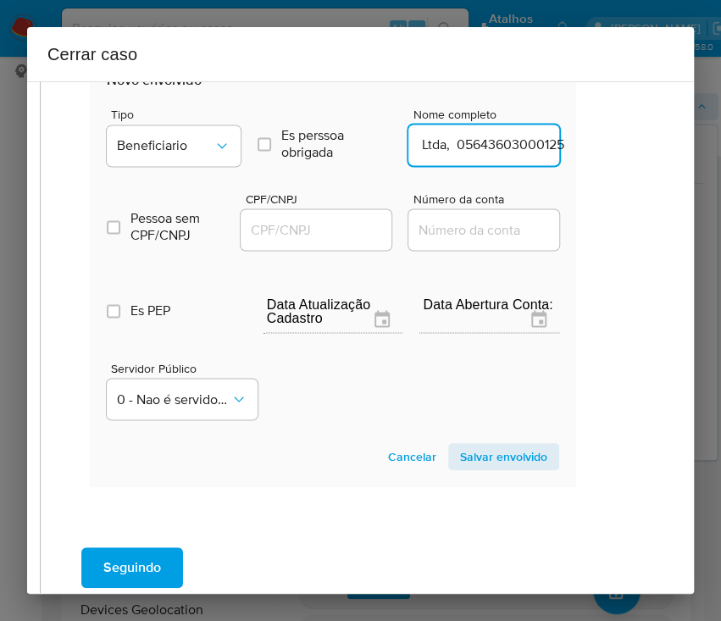
click at [657, 152] on div "1 Informação completa Geral Data de início [DATE] Data Fin [DATE] Valor do créd…" at bounding box center [360, 337] width 667 height 513
type input "Fashion Makeup Perfumes Ltda"
click at [321, 224] on input "CPF/CNPJ" at bounding box center [324, 230] width 166 height 22
paste input "05643603000125"
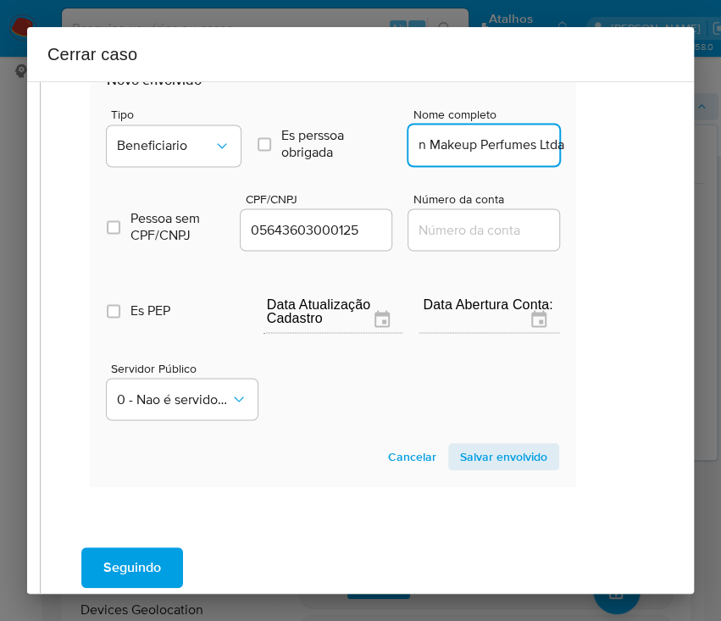
scroll to position [0, 0]
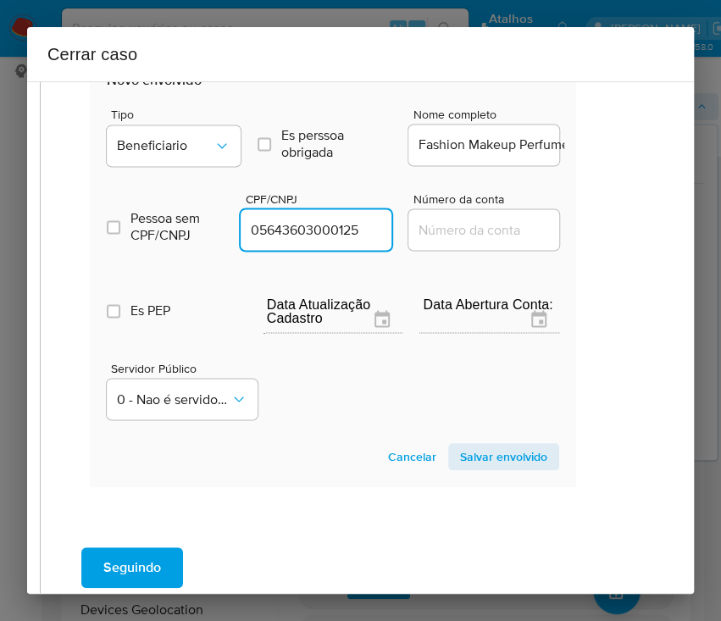
type input "5643603000125"
click at [474, 454] on span "Salvar envolvido" at bounding box center [503, 457] width 87 height 24
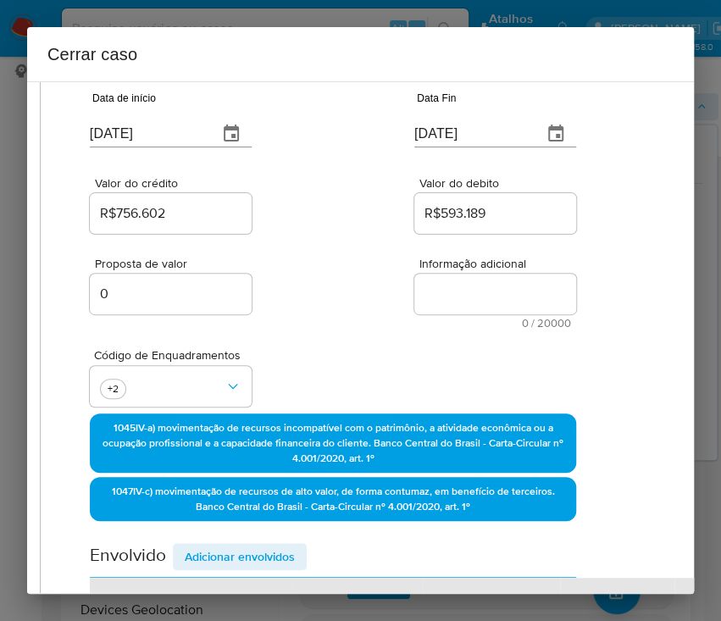
scroll to position [0, 38]
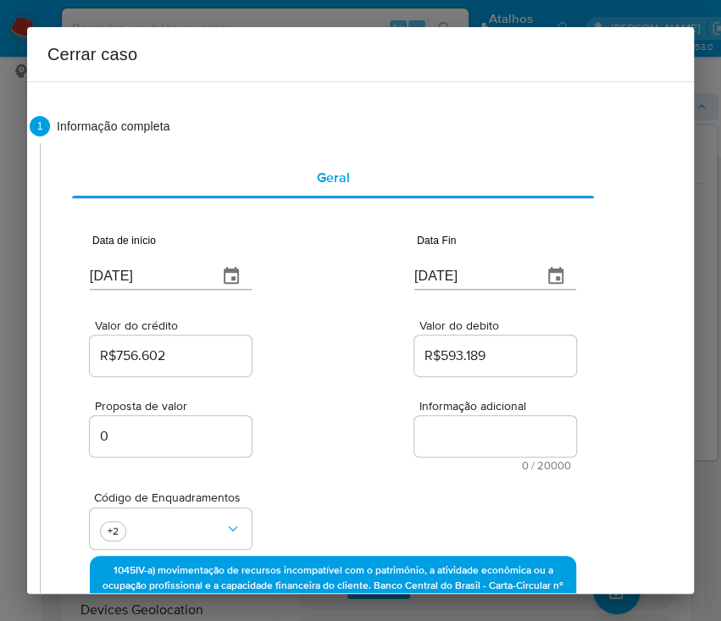
click at [448, 439] on textarea "Informação adicional" at bounding box center [495, 436] width 162 height 41
paste textarea "Loremipsumd si Ametcon Adipiscin Elit Seddoei, TEM 55441083488, 77 inci, utlabo…"
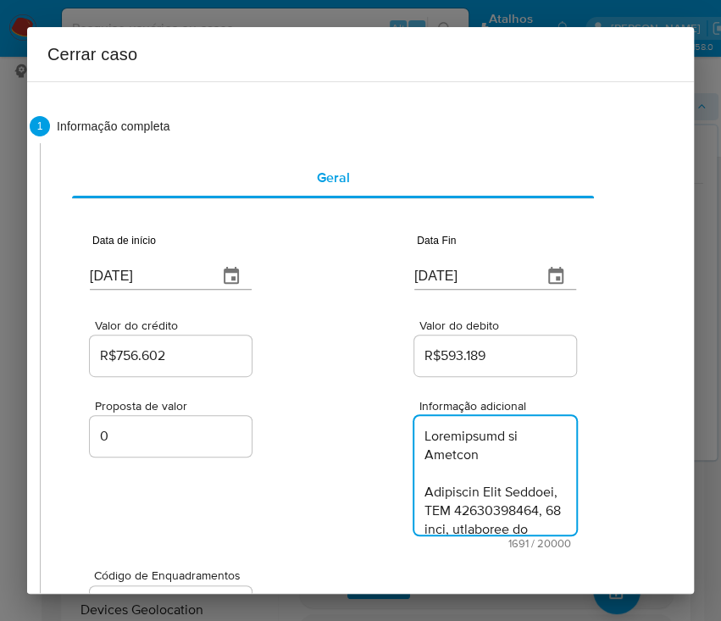
scroll to position [2314, 0]
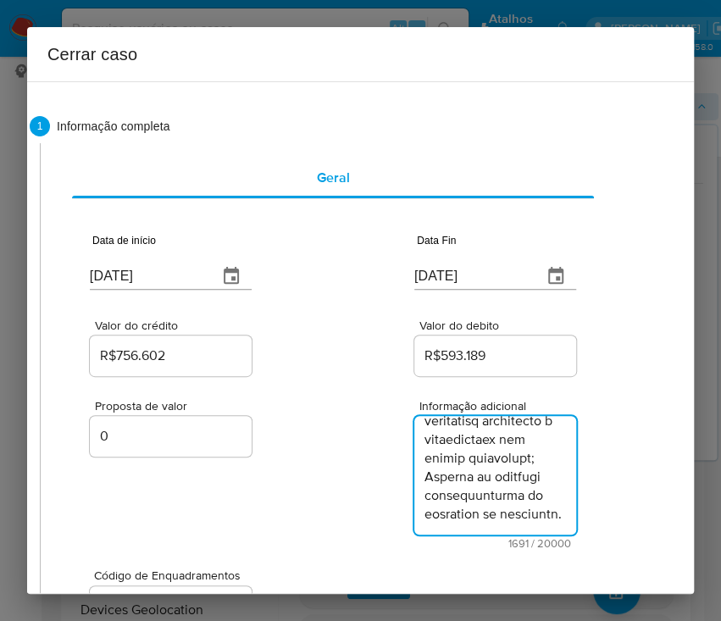
type textarea "Loremipsumd si Ametcon Adipiscin Elit Seddoei, TEM 55441083488, 77 inci, utlabo…"
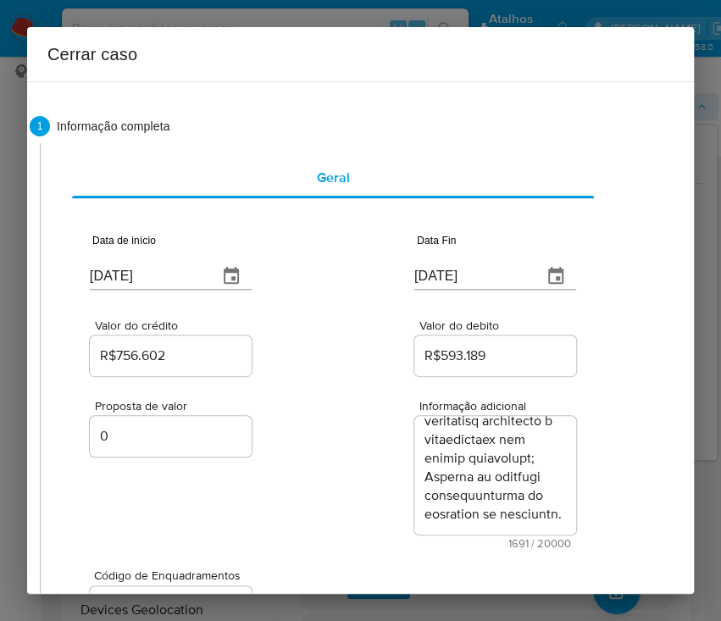
click at [298, 465] on div "Proposta de valor 0 Informação adicional 1691 / 20000 18309 caracteres restantes" at bounding box center [333, 464] width 486 height 169
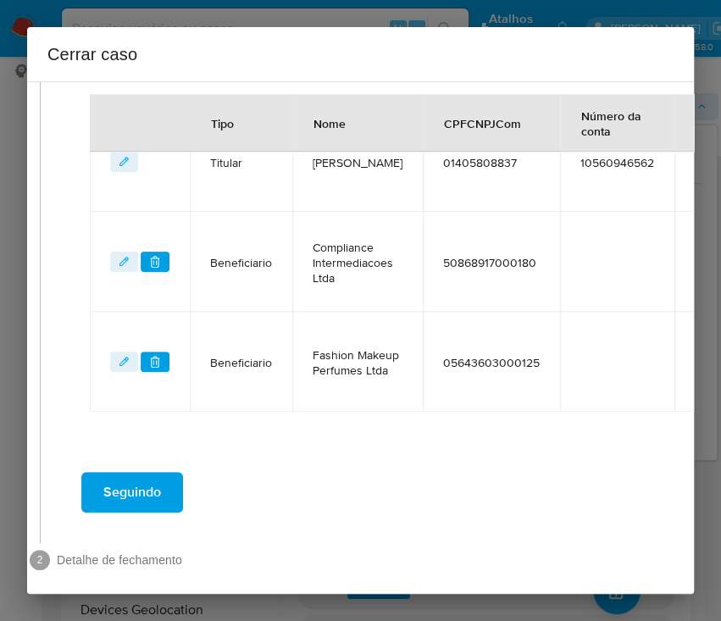
scroll to position [777, 38]
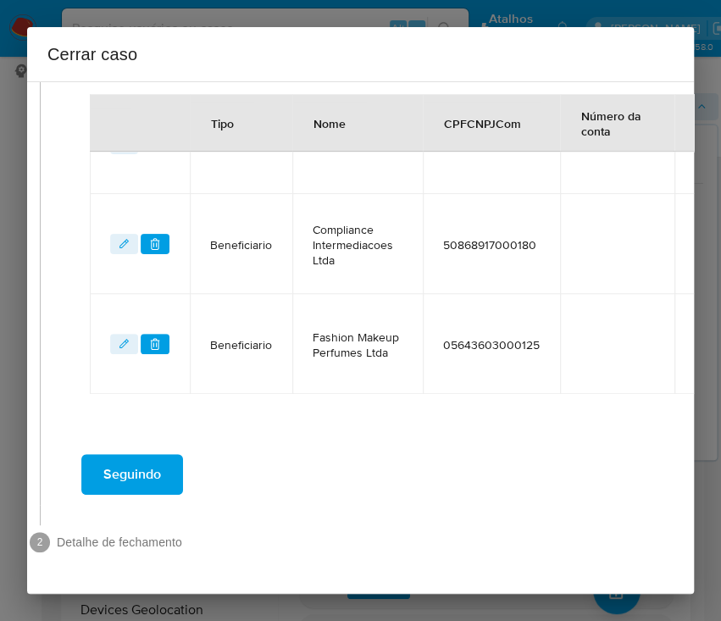
click at [180, 471] on button "Seguindo" at bounding box center [132, 474] width 102 height 41
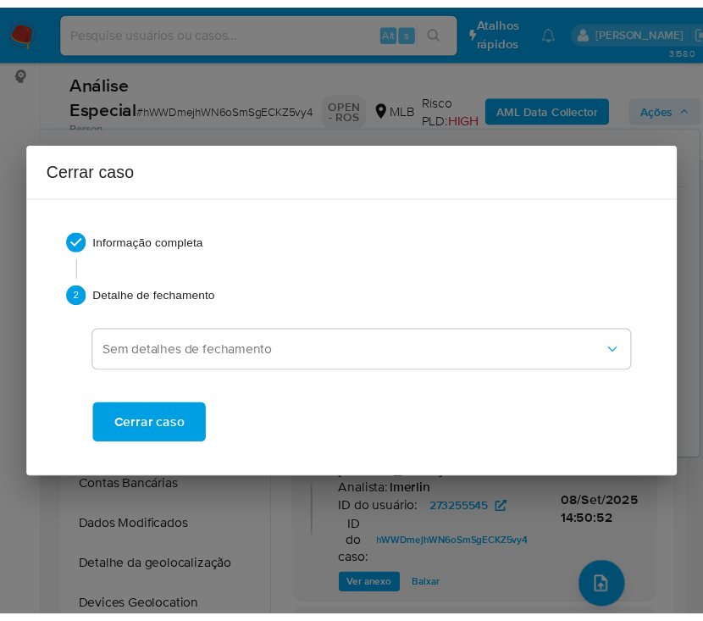
scroll to position [2214, 0]
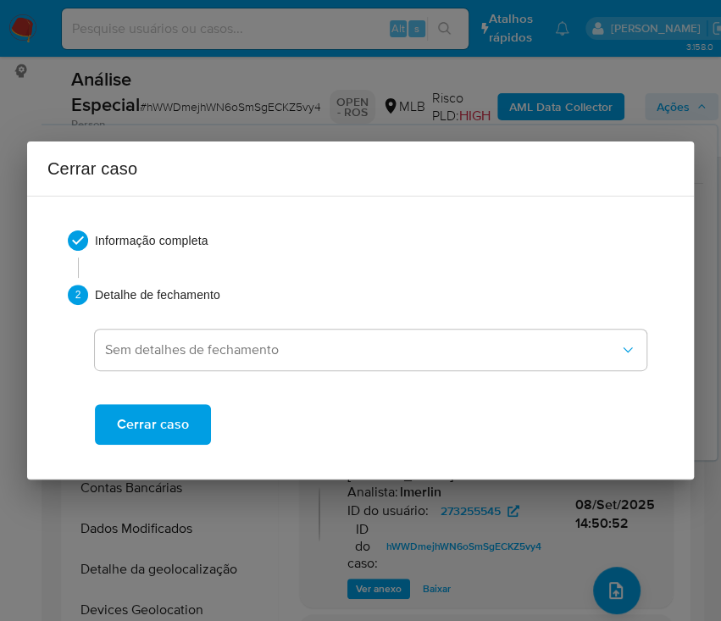
click at [175, 438] on span "Cerrar caso" at bounding box center [153, 424] width 72 height 37
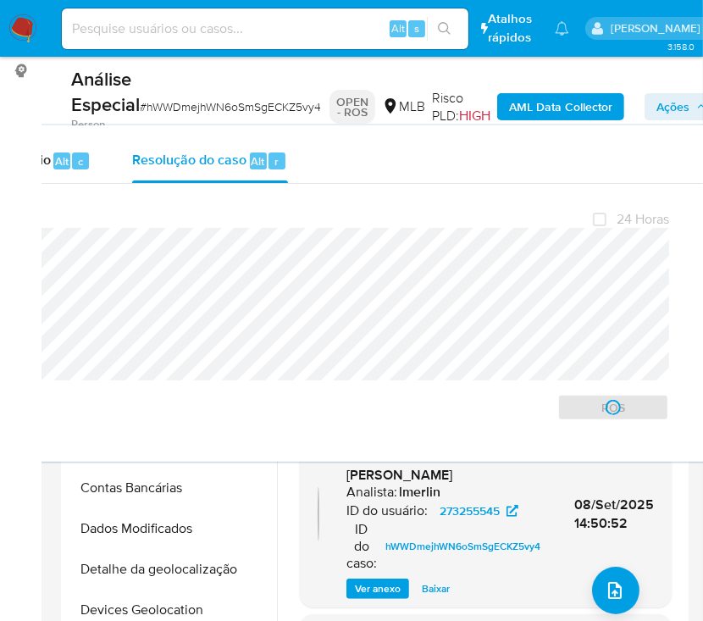
click at [186, 103] on span "# hWWDmejhWN6oSmSgECKZ5vy4" at bounding box center [230, 106] width 181 height 17
copy span "hWWDmejhWN6oSmSgECKZ5vy4"
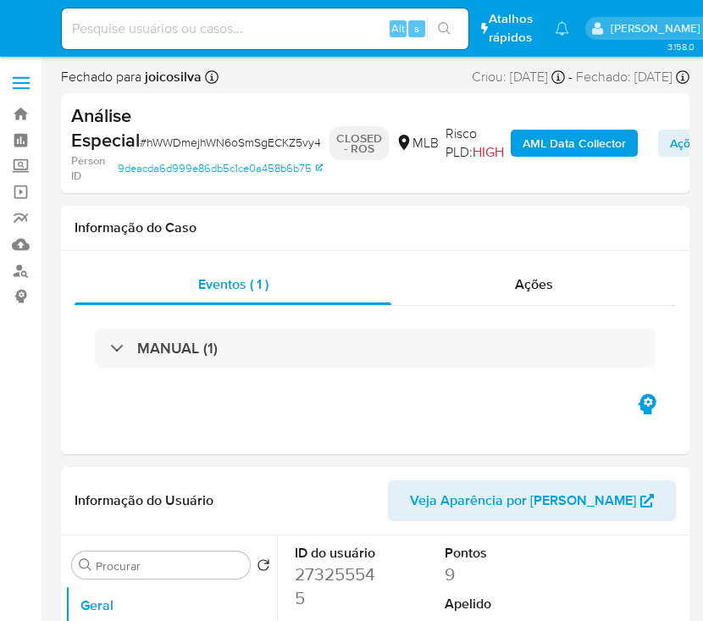
select select "10"
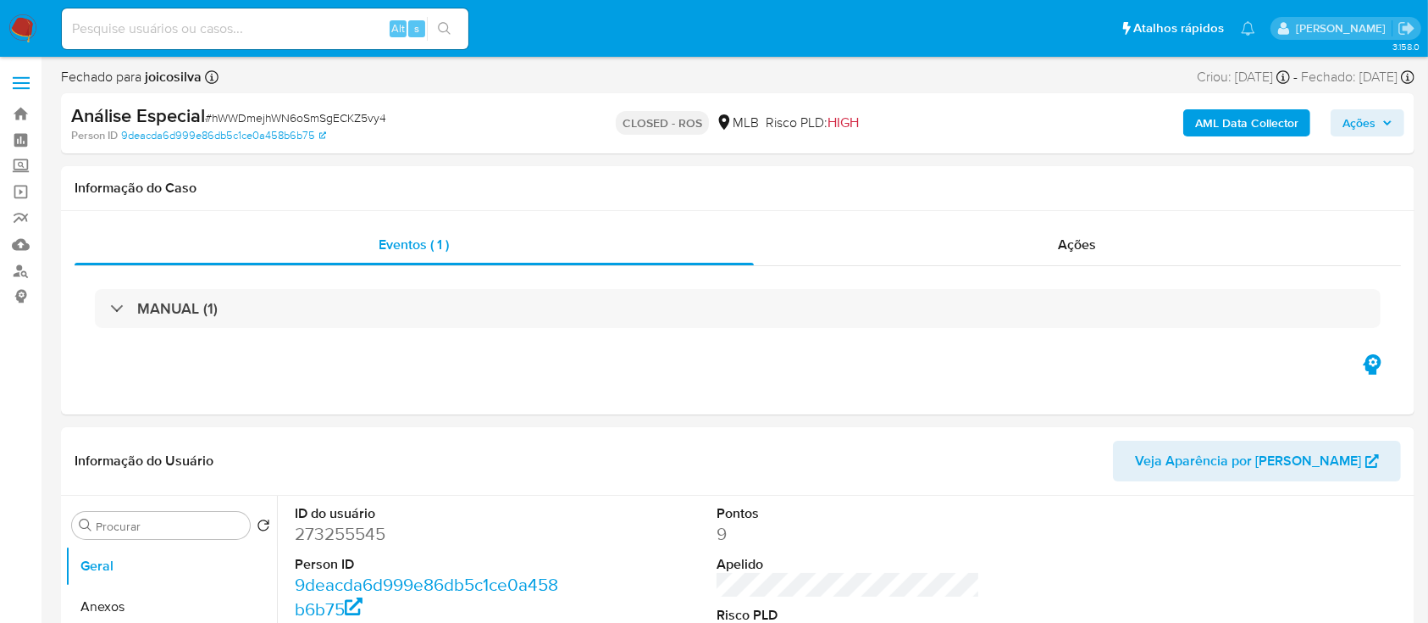
click at [702, 114] on button "Ações" at bounding box center [1368, 122] width 74 height 27
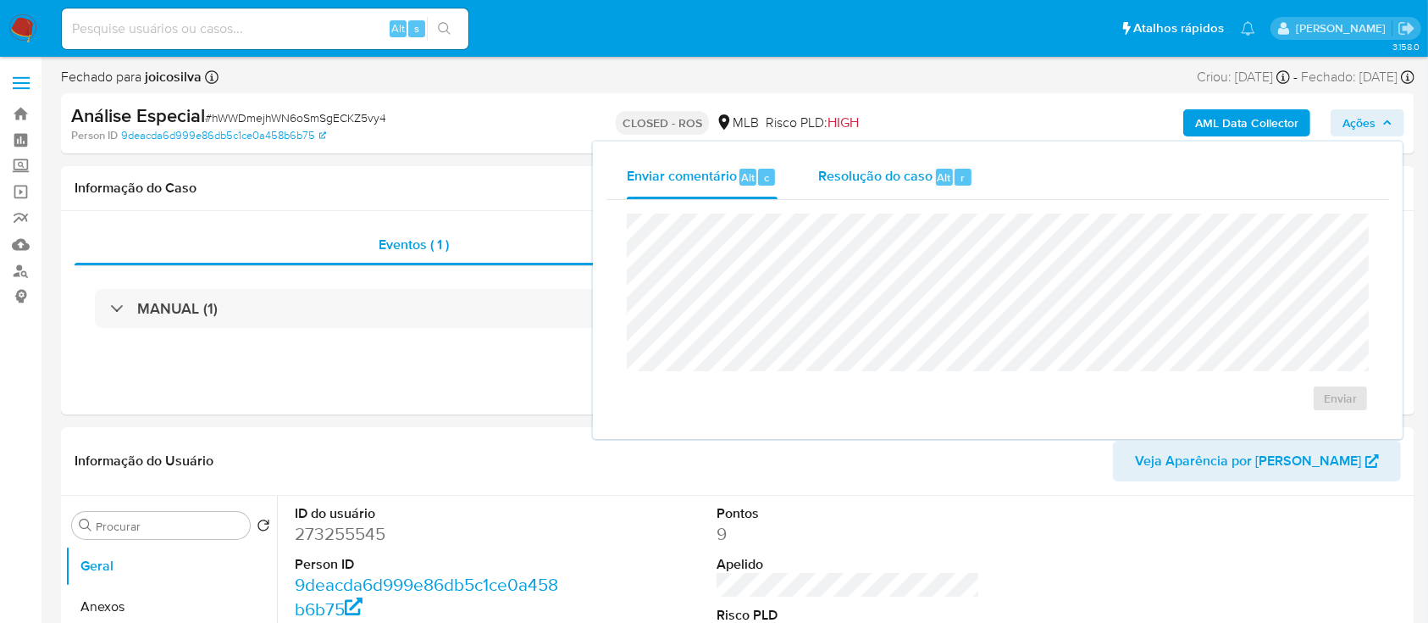
click at [702, 181] on span "Resolução do caso" at bounding box center [875, 176] width 114 height 19
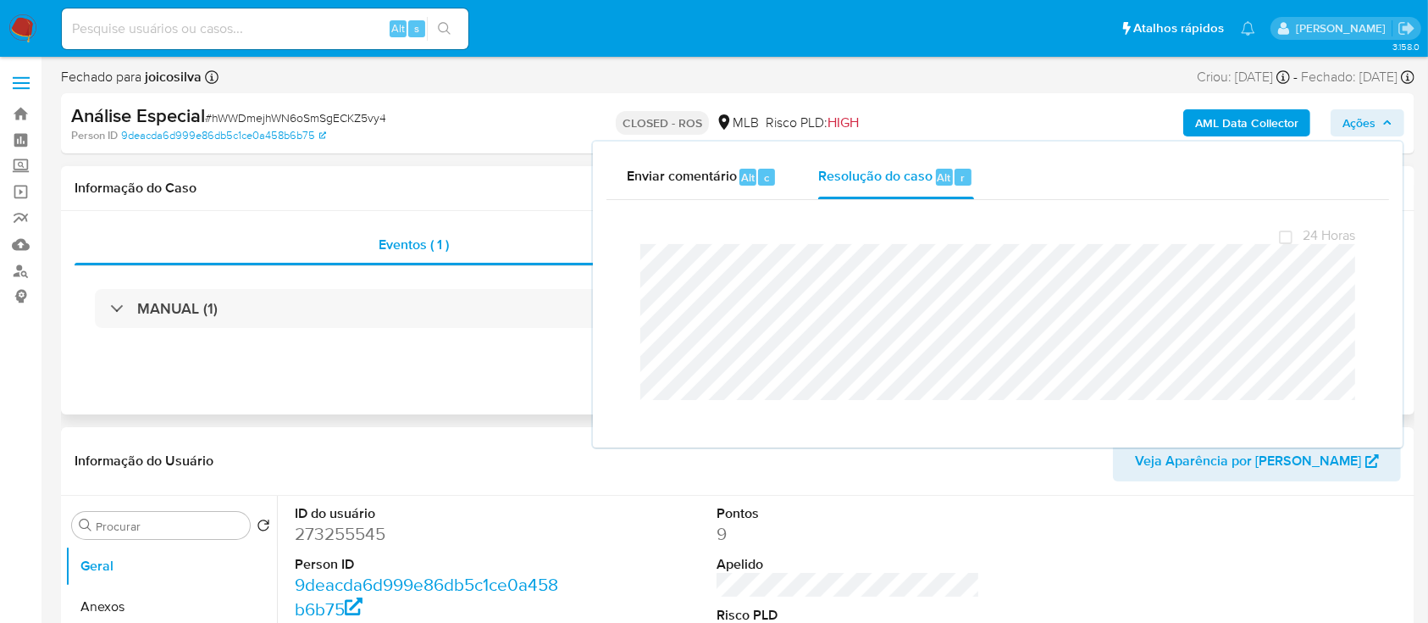
click at [481, 197] on div "Informação do Caso" at bounding box center [738, 188] width 1354 height 45
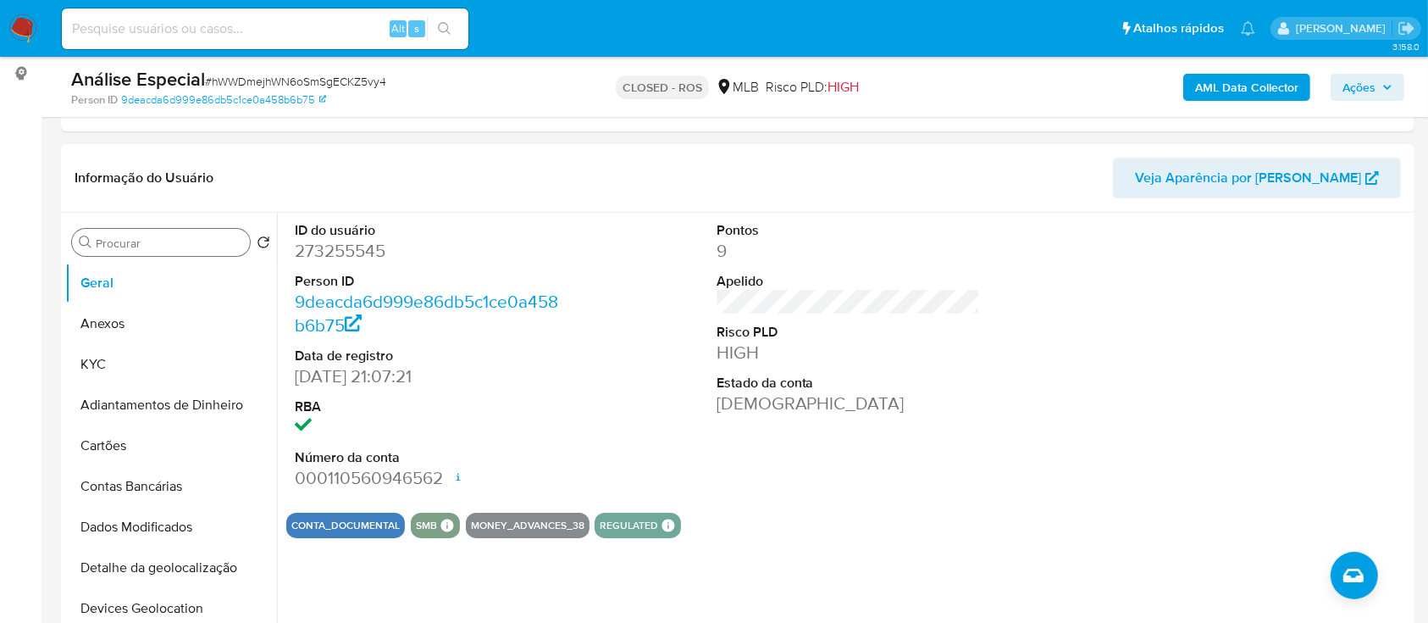
scroll to position [225, 0]
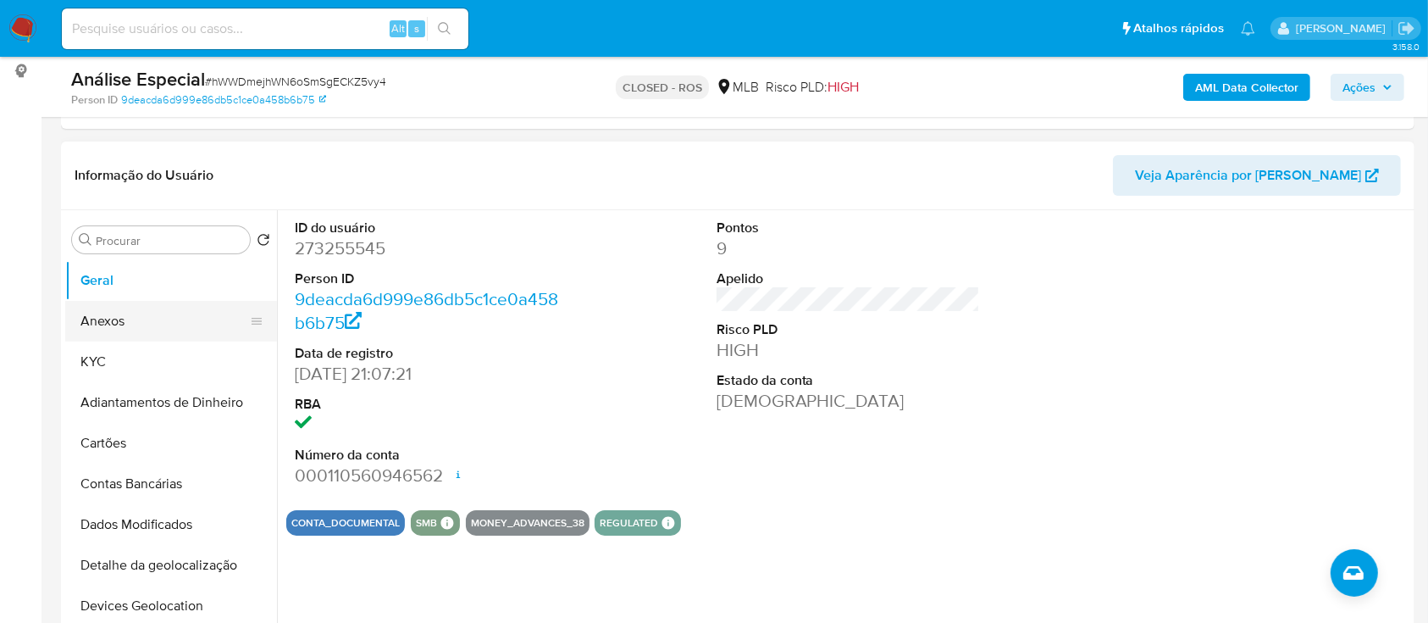
click at [136, 324] on button "Anexos" at bounding box center [164, 321] width 198 height 41
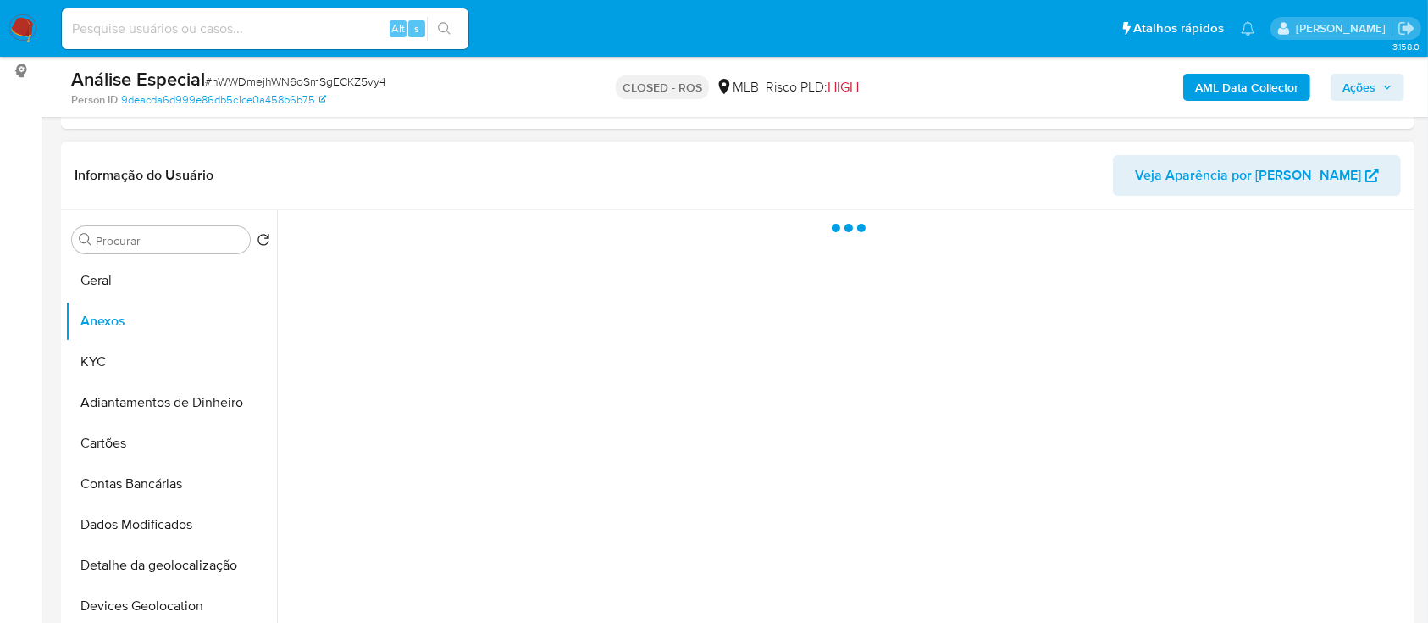
scroll to position [0, 0]
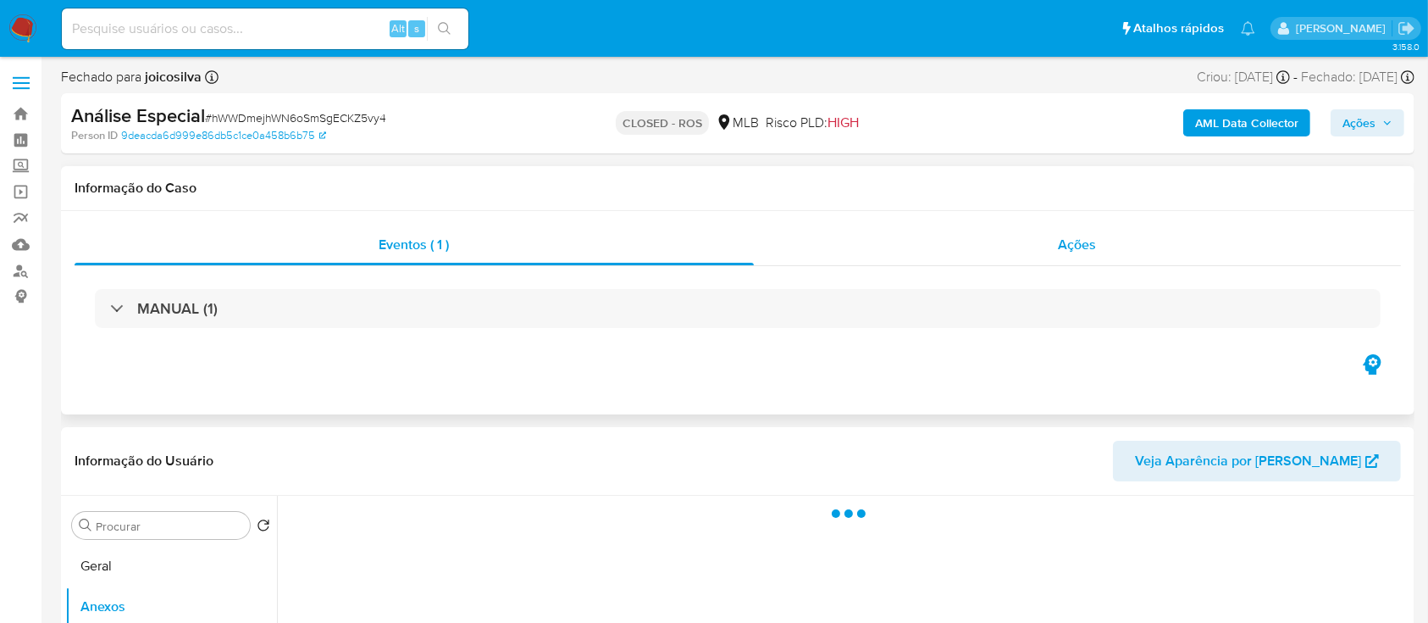
click at [702, 249] on span "Ações" at bounding box center [1078, 244] width 38 height 19
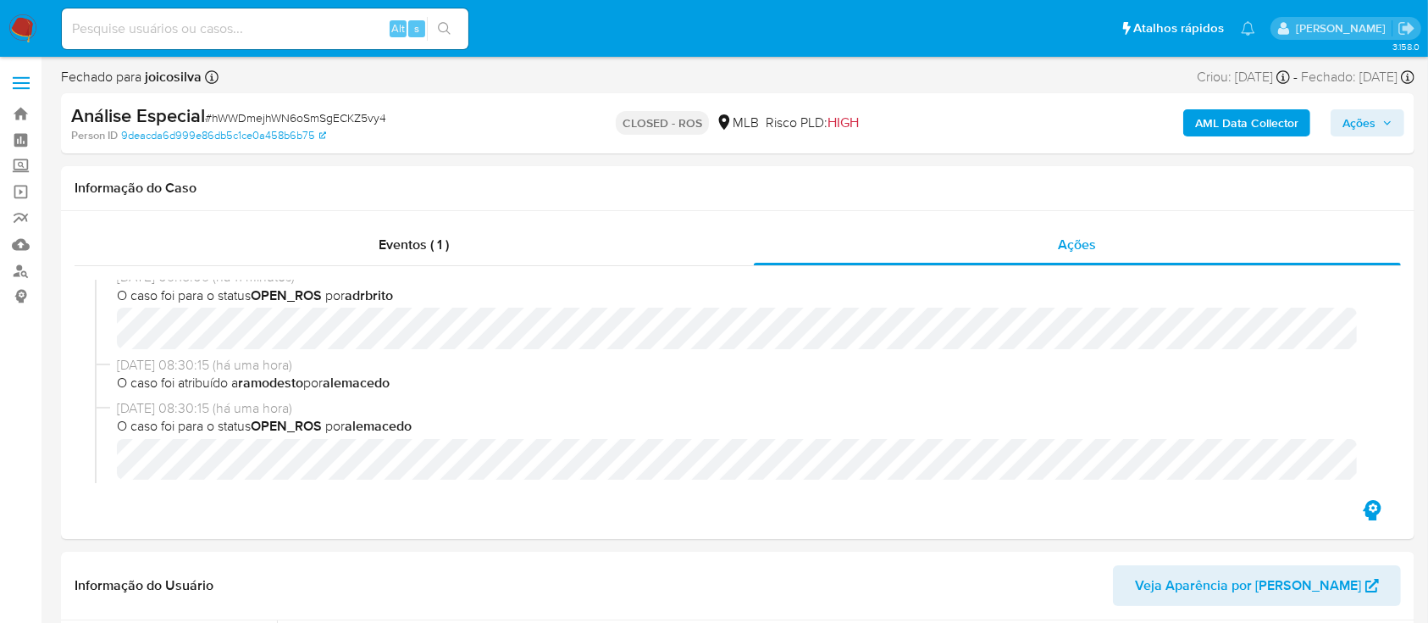
scroll to position [59, 0]
